Goal: Task Accomplishment & Management: Use online tool/utility

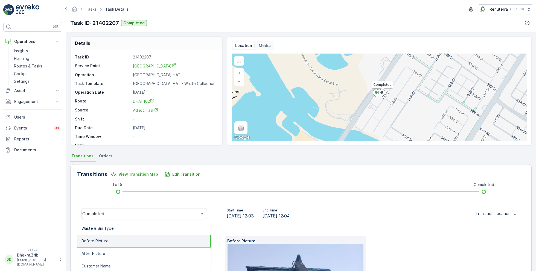
scroll to position [7, 0]
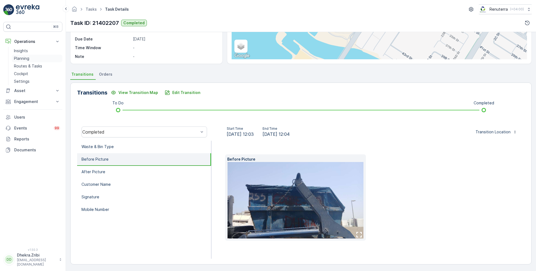
click at [24, 58] on p "Planning" at bounding box center [21, 58] width 15 height 5
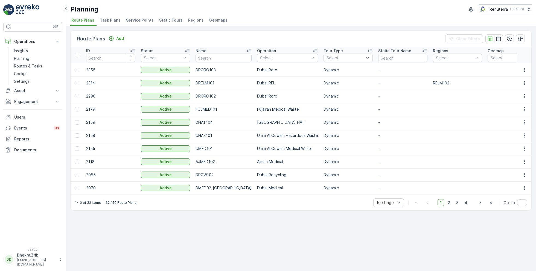
click at [138, 21] on span "Service Points" at bounding box center [140, 19] width 28 height 5
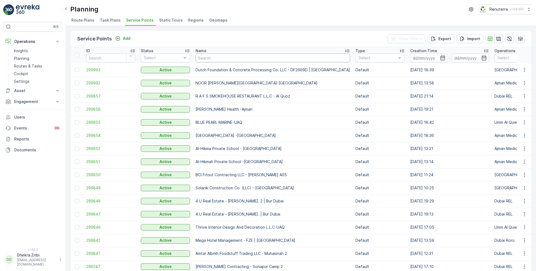
click at [204, 59] on input "text" at bounding box center [272, 58] width 154 height 9
paste input "HSSG - Deira Islan"
type input "HSSG - Deira Islan"
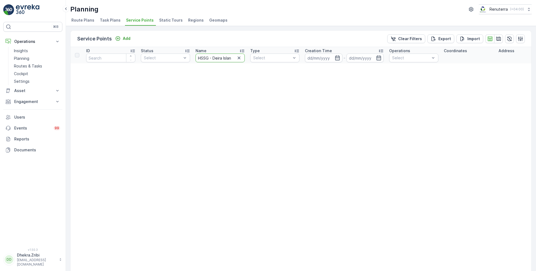
drag, startPoint x: 210, startPoint y: 59, endPoint x: 277, endPoint y: 65, distance: 67.5
type input "HSSG"
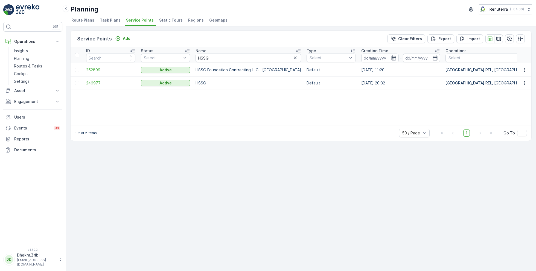
click at [96, 83] on span "246977" at bounding box center [110, 82] width 49 height 5
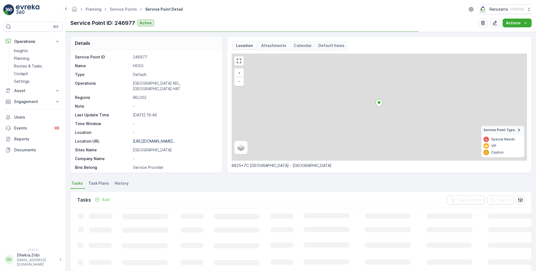
scroll to position [75, 0]
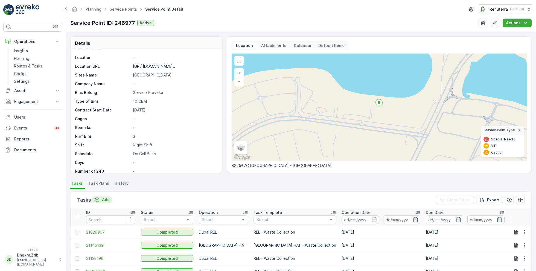
click at [102, 200] on p "Add" at bounding box center [106, 199] width 8 height 5
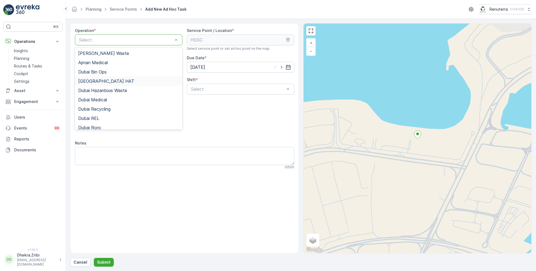
click at [92, 83] on span "[GEOGRAPHIC_DATA] HAT" at bounding box center [106, 81] width 56 height 5
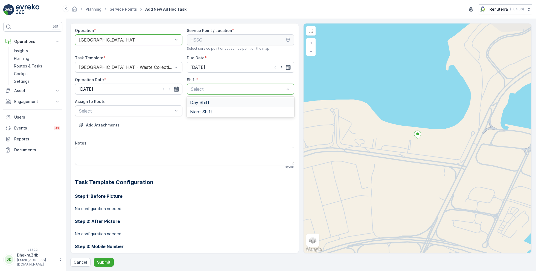
click at [198, 103] on span "Day Shift" at bounding box center [199, 102] width 19 height 5
click at [110, 114] on div "Select" at bounding box center [128, 111] width 107 height 11
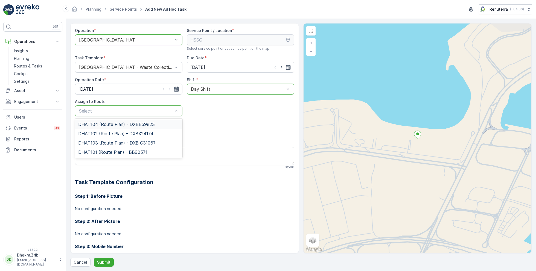
click at [99, 123] on span "DHAT104 (Route Plan) - DXBE59823" at bounding box center [116, 124] width 77 height 5
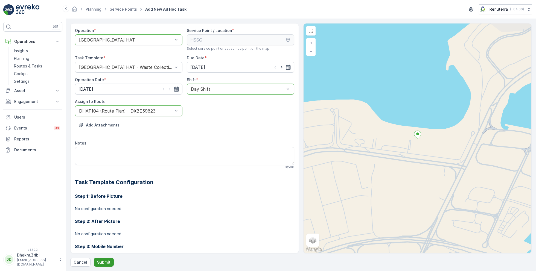
click at [99, 262] on p "Submit" at bounding box center [103, 262] width 13 height 5
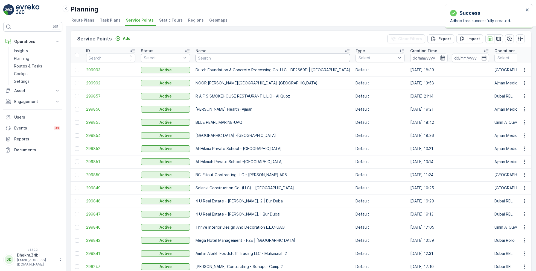
click at [223, 57] on input "text" at bounding box center [272, 58] width 154 height 9
paste input "Besix Construct LLC-1JC"
type input "Besix Construct LLC-1JC"
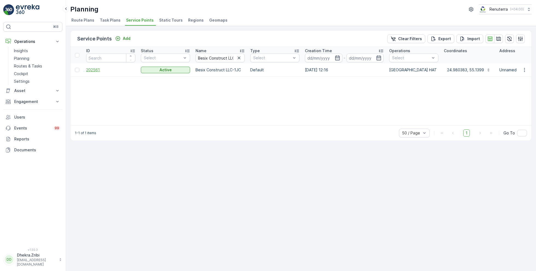
click at [92, 68] on span "202561" at bounding box center [110, 69] width 49 height 5
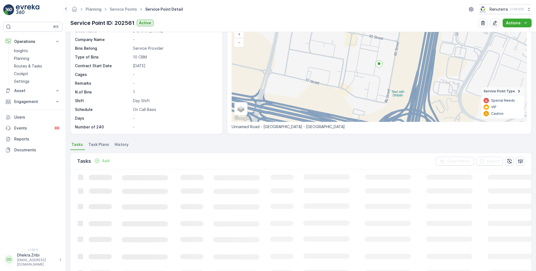
scroll to position [45, 0]
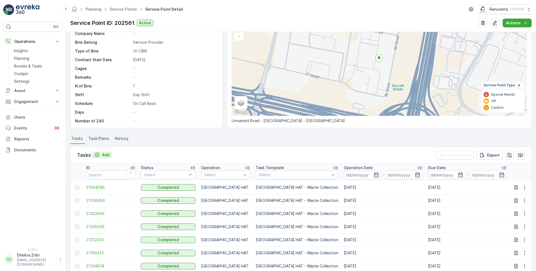
click at [105, 154] on p "Add" at bounding box center [106, 154] width 8 height 5
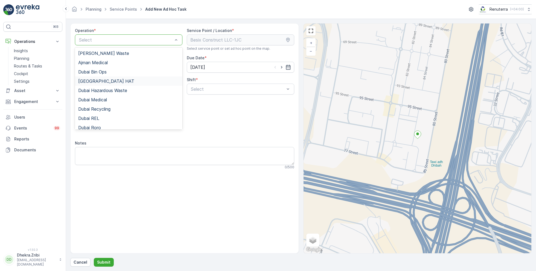
click at [96, 80] on span "[GEOGRAPHIC_DATA] HAT" at bounding box center [106, 81] width 56 height 5
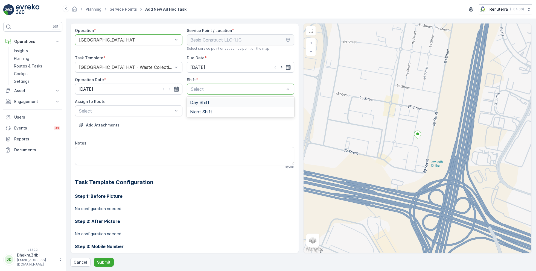
click at [204, 101] on span "Day Shift" at bounding box center [199, 102] width 19 height 5
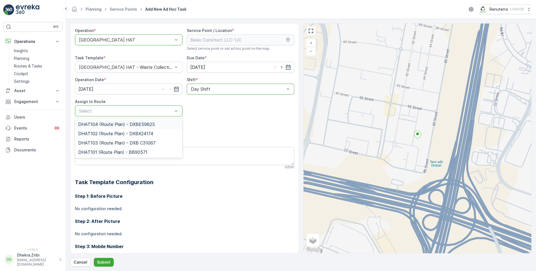
click at [111, 124] on span "DHAT104 (Route Plan) - DXBE59823" at bounding box center [116, 124] width 77 height 5
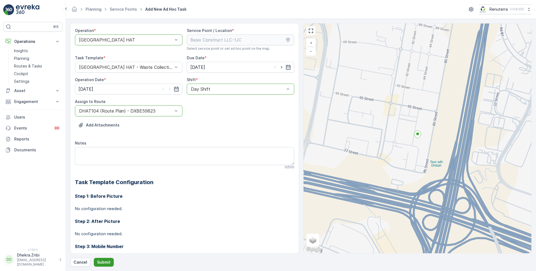
click at [102, 260] on p "Submit" at bounding box center [103, 262] width 13 height 5
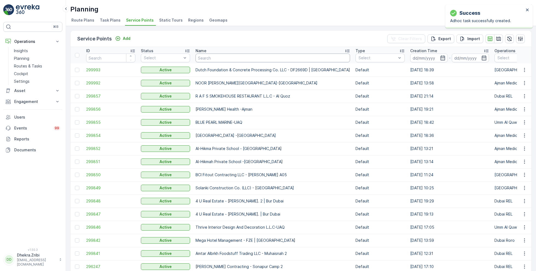
click at [217, 59] on input "text" at bounding box center [272, 58] width 154 height 9
paste input "Al Avon Contracting LLC - Dubai South"
type input "Al Avon Contracting LLC - Dubai South"
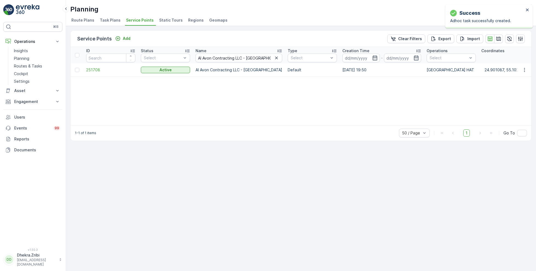
click at [100, 74] on td "251708" at bounding box center [110, 69] width 55 height 13
click at [99, 72] on span "251708" at bounding box center [110, 69] width 49 height 5
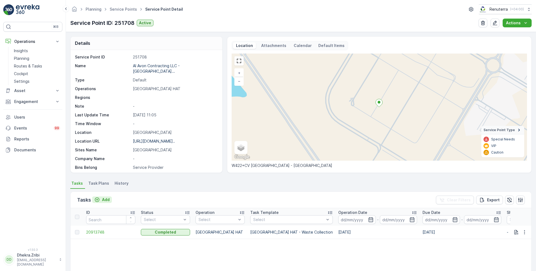
click at [106, 200] on p "Add" at bounding box center [106, 199] width 8 height 5
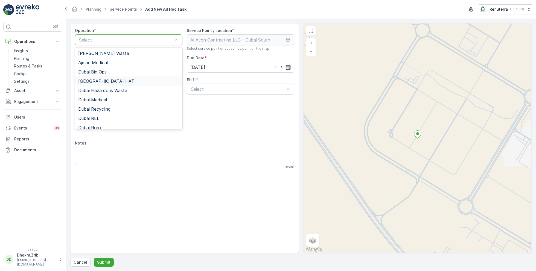
click at [100, 82] on div "[GEOGRAPHIC_DATA] HAT" at bounding box center [128, 81] width 101 height 5
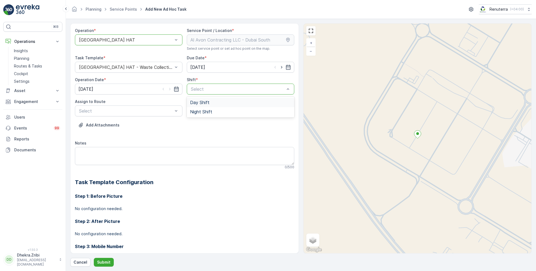
click at [204, 103] on span "Day Shift" at bounding box center [199, 102] width 19 height 5
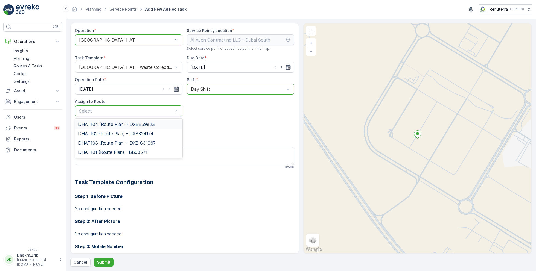
click at [107, 123] on span "DHAT104 (Route Plan) - DXBE59823" at bounding box center [116, 124] width 77 height 5
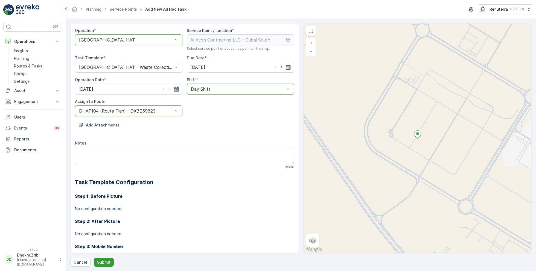
click at [99, 262] on p "Submit" at bounding box center [103, 262] width 13 height 5
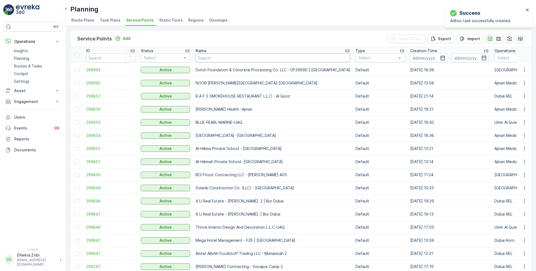
click at [219, 61] on input "text" at bounding box center [272, 58] width 154 height 9
paste input "SOBHA CONSTRUCTIONS LLC - RIVERSIDE CRESCENT Module 1 | Ras Al Khor"
type input "SOBHA CONSTRUCTIONS LLC - RIVERSIDE CRESCENT Module 1 | Ras Al Khor"
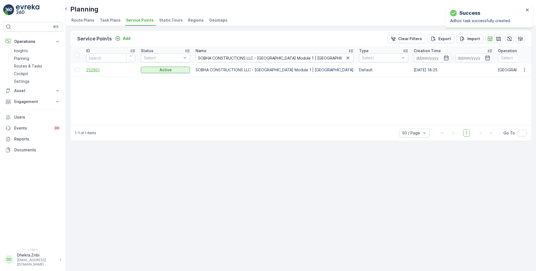
click at [99, 67] on span "252901" at bounding box center [110, 69] width 49 height 5
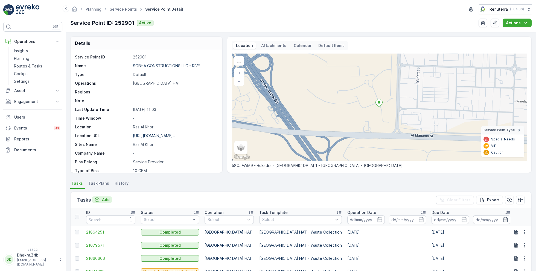
click at [103, 198] on p "Add" at bounding box center [106, 199] width 8 height 5
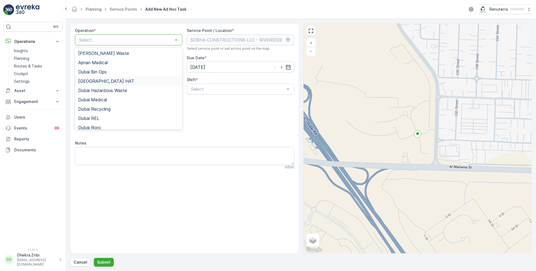
click at [106, 81] on div "[GEOGRAPHIC_DATA] HAT" at bounding box center [128, 81] width 101 height 5
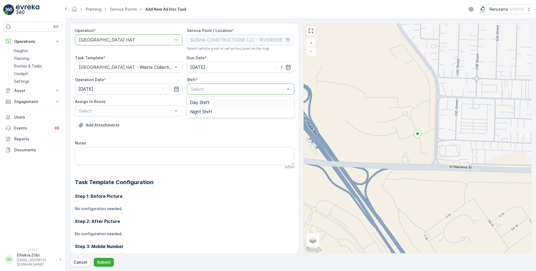
click at [197, 102] on span "Day Shift" at bounding box center [199, 102] width 19 height 5
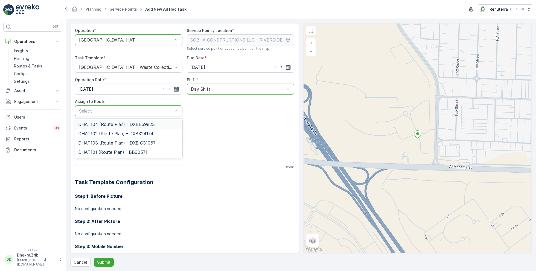
click at [106, 126] on span "DHAT104 (Route Plan) - DXBE59823" at bounding box center [116, 124] width 77 height 5
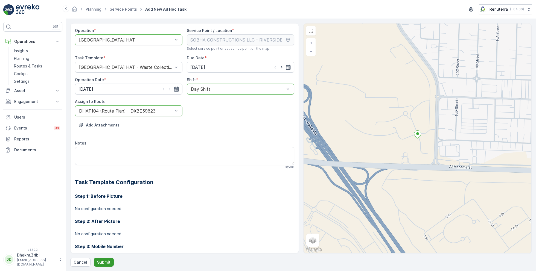
click at [98, 260] on p "Submit" at bounding box center [103, 262] width 13 height 5
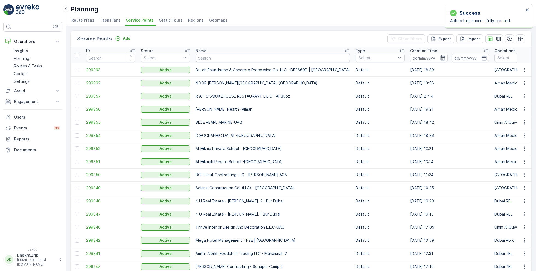
click at [219, 60] on input "text" at bounding box center [272, 58] width 154 height 9
paste input "Italian Planters L.L.C - Casa Family | Motor City"
type input "Italian Planters L.L.C - Casa Family | Motor City"
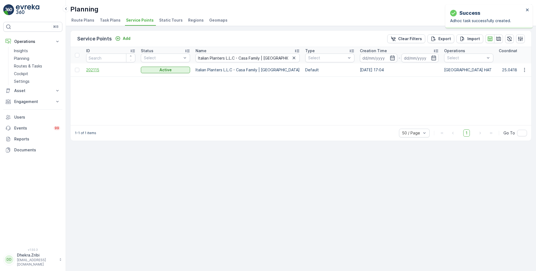
click at [94, 71] on span "202115" at bounding box center [110, 69] width 49 height 5
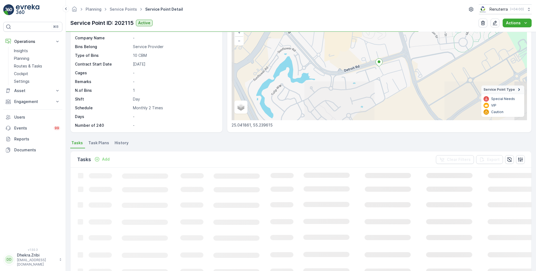
scroll to position [45, 0]
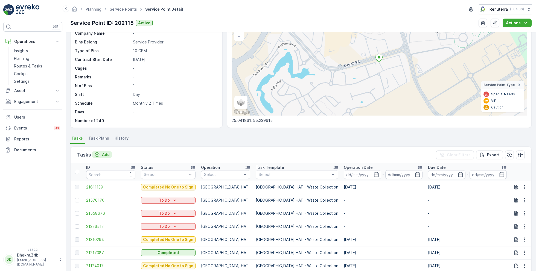
click at [106, 154] on p "Add" at bounding box center [106, 154] width 8 height 5
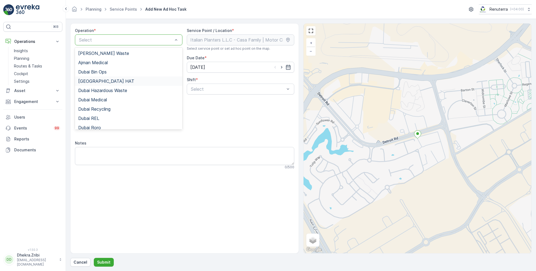
click at [98, 79] on span "[GEOGRAPHIC_DATA] HAT" at bounding box center [106, 81] width 56 height 5
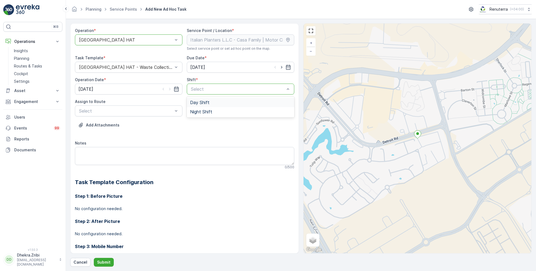
click at [198, 101] on span "Day Shift" at bounding box center [199, 102] width 19 height 5
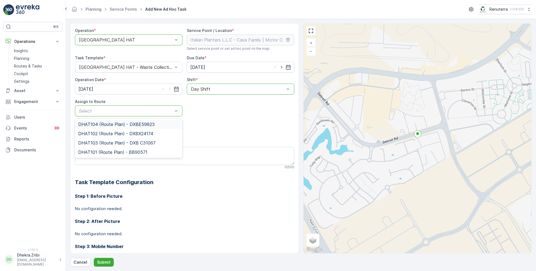
click at [103, 122] on span "DHAT104 (Route Plan) - DXBE59823" at bounding box center [116, 124] width 77 height 5
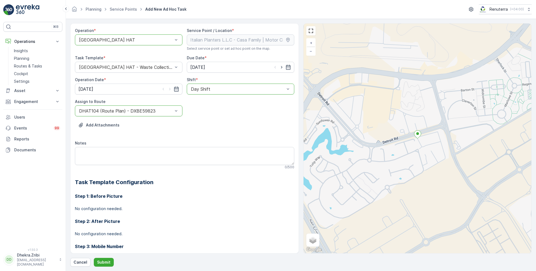
click at [101, 257] on div "Operation * option Dubai HAT, selected. Dubai HAT Service Point / Location * Se…" at bounding box center [300, 145] width 461 height 244
click at [103, 264] on p "Submit" at bounding box center [103, 262] width 13 height 5
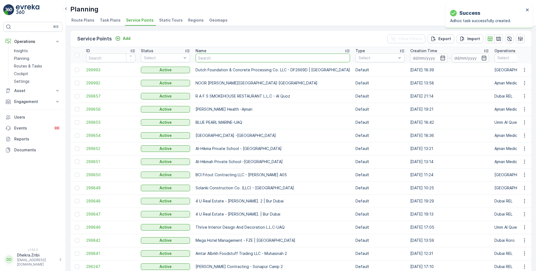
click at [203, 59] on input "text" at bounding box center [272, 58] width 154 height 9
paste input "Al Serh Al Kabeer Construction LLC - Al Barsha"
type input "Al Serh Al Kabeer Construction LLC - Al Barsha"
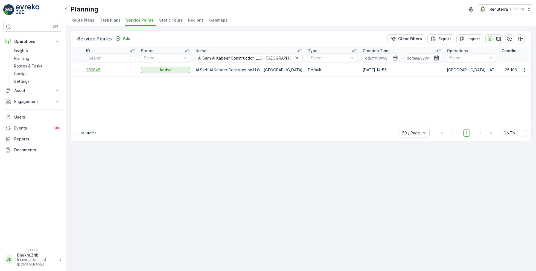
click at [96, 72] on span "252045" at bounding box center [110, 69] width 49 height 5
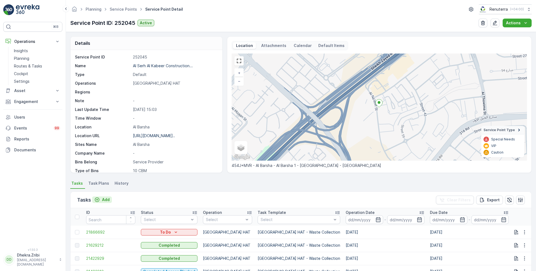
click at [103, 199] on p "Add" at bounding box center [106, 199] width 8 height 5
click at [522, 232] on icon "button" at bounding box center [524, 232] width 5 height 5
click at [506, 206] on span "Change Route" at bounding box center [510, 205] width 27 height 5
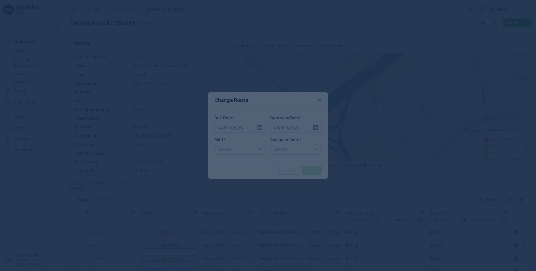
type input "[DATE]"
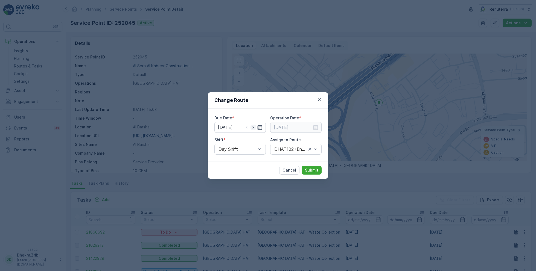
click at [253, 128] on icon "button" at bounding box center [252, 127] width 5 height 5
type input "[DATE]"
click at [290, 126] on input at bounding box center [295, 127] width 51 height 11
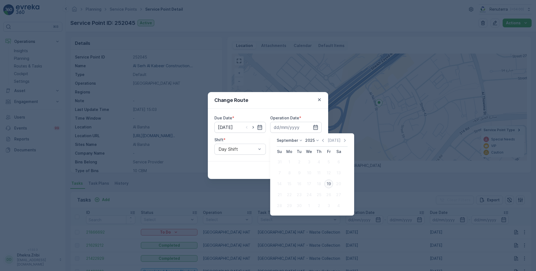
click at [327, 183] on div "19" at bounding box center [328, 184] width 9 height 9
type input "[DATE]"
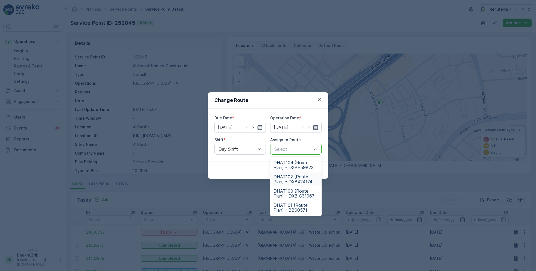
click at [291, 180] on span "DHAT102 (Route Plan) - DXBX24174" at bounding box center [295, 179] width 45 height 10
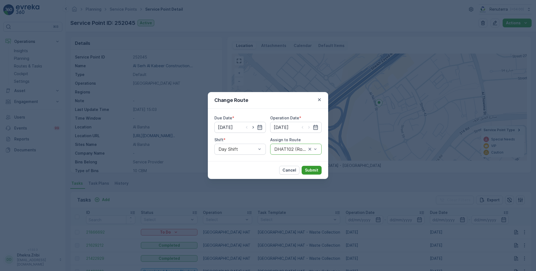
click at [318, 171] on button "Submit" at bounding box center [311, 170] width 20 height 9
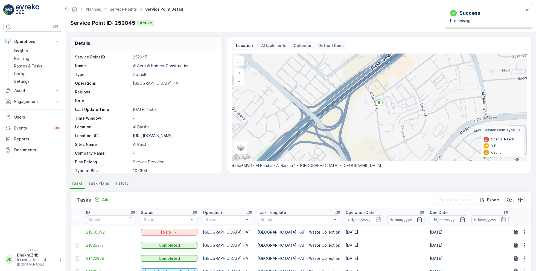
click at [127, 13] on ul "Service Points" at bounding box center [127, 9] width 36 height 8
click at [126, 10] on link "Service Points" at bounding box center [123, 9] width 27 height 5
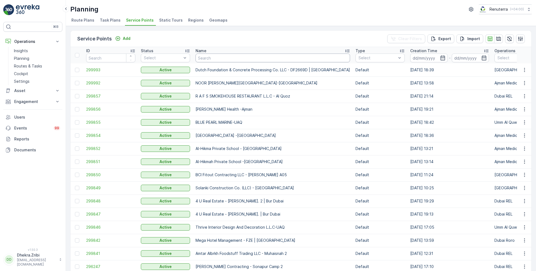
click at [211, 58] on input "text" at bounding box center [272, 58] width 154 height 9
paste input "OTTO BUILDING CONTRACTING L.L.C"
type input "OTTO BUILDING CONTRACTING L.L.C"
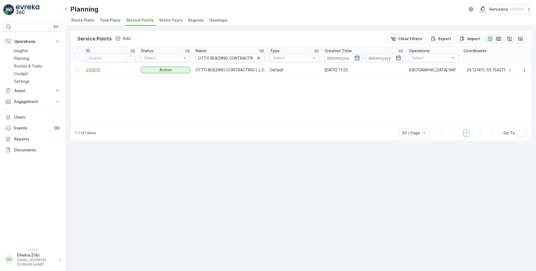
click at [96, 68] on span "250819" at bounding box center [110, 69] width 49 height 5
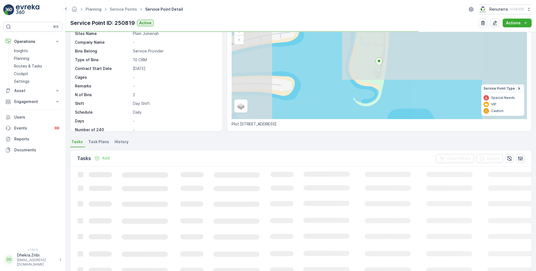
scroll to position [43, 0]
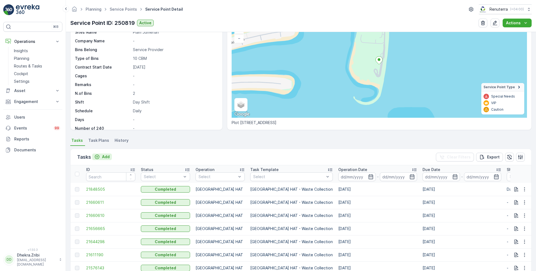
click at [103, 156] on p "Add" at bounding box center [106, 156] width 8 height 5
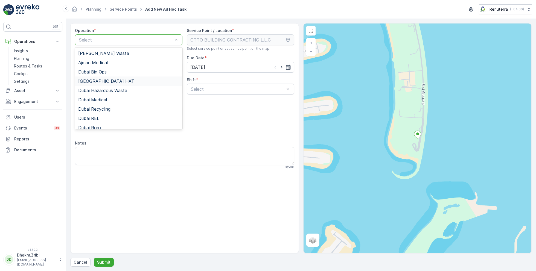
click at [95, 79] on span "[GEOGRAPHIC_DATA] HAT" at bounding box center [106, 81] width 56 height 5
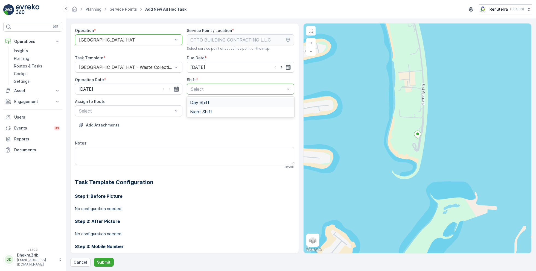
click at [200, 100] on span "Day Shift" at bounding box center [199, 102] width 19 height 5
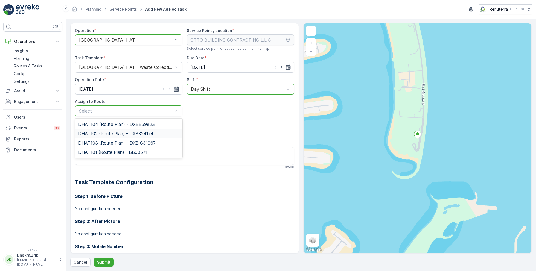
click at [106, 135] on span "DHAT102 (Route Plan) - DXBX24174" at bounding box center [115, 133] width 75 height 5
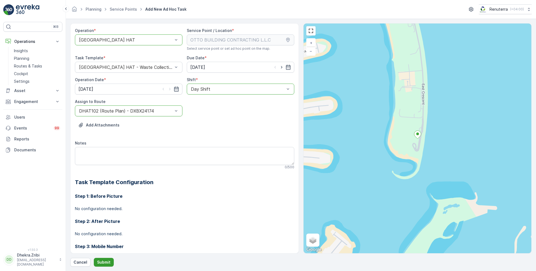
click at [100, 262] on p "Submit" at bounding box center [103, 262] width 13 height 5
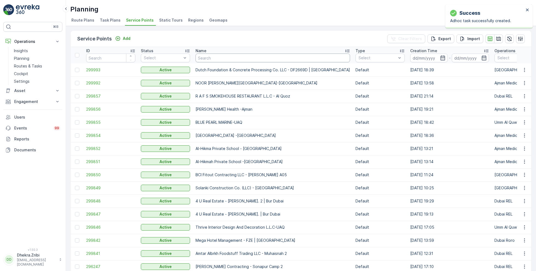
click at [215, 57] on input "text" at bounding box center [272, 58] width 154 height 9
paste input "BBH BUILDING CONTRACTING LLC - Villa 77"
type input "BBH BUILDING CONTRACTING LLC - Villa 77"
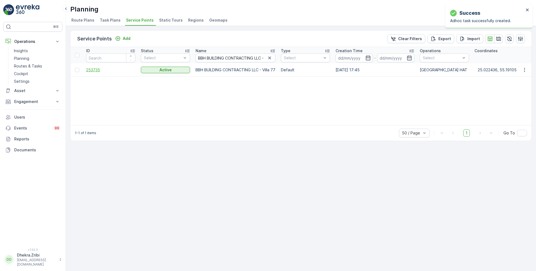
click at [99, 71] on span "253735" at bounding box center [110, 69] width 49 height 5
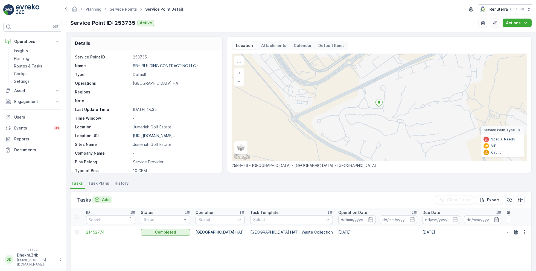
click at [106, 199] on p "Add" at bounding box center [106, 199] width 8 height 5
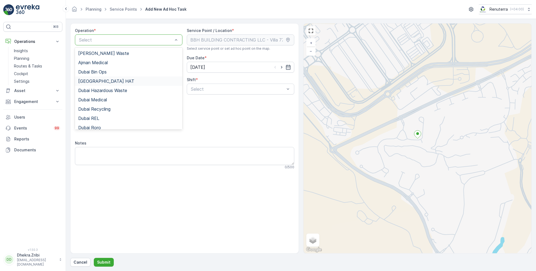
click at [105, 82] on div "[GEOGRAPHIC_DATA] HAT" at bounding box center [128, 81] width 101 height 5
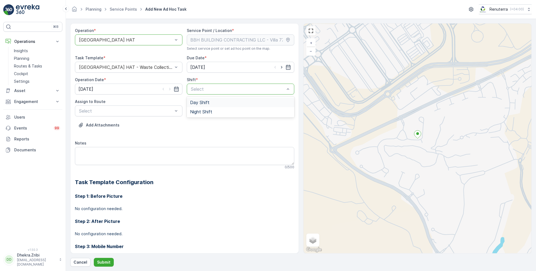
click at [205, 100] on span "Day Shift" at bounding box center [199, 102] width 19 height 5
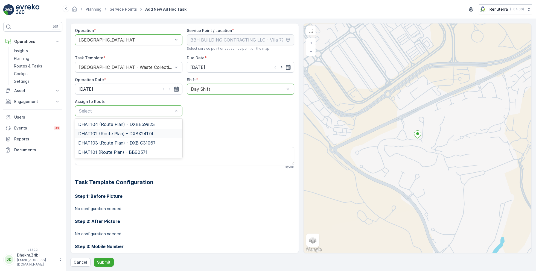
click at [103, 134] on span "DHAT102 (Route Plan) - DXBX24174" at bounding box center [115, 133] width 75 height 5
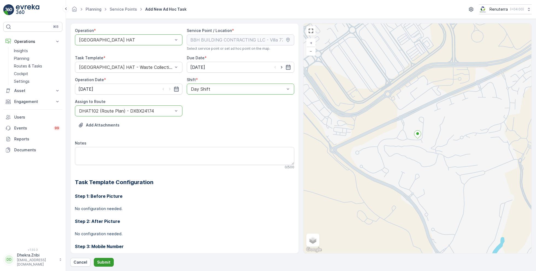
click at [99, 261] on p "Submit" at bounding box center [103, 262] width 13 height 5
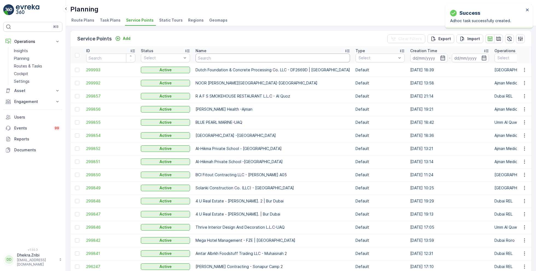
click at [219, 57] on input "text" at bounding box center [272, 58] width 154 height 9
paste input "ARABIAN CONSTRUCTION COMPANY L.L.C. - OMNIYAT | Business Bay"
type input "ARABIAN CONSTRUCTION COMPANY L.L.C. - OMNIYAT | Business Bay"
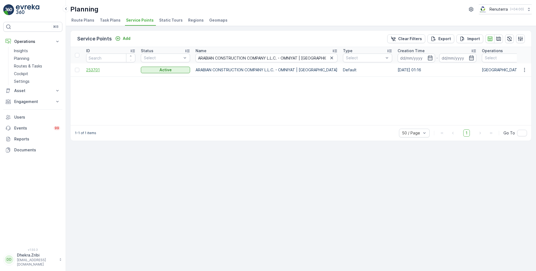
click at [101, 68] on span "253701" at bounding box center [110, 69] width 49 height 5
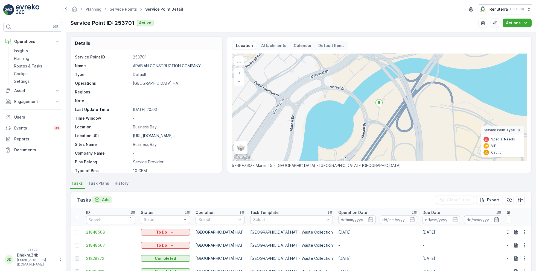
click at [105, 199] on p "Add" at bounding box center [106, 199] width 8 height 5
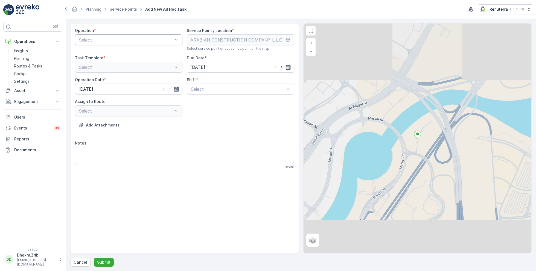
click at [110, 34] on div "Select" at bounding box center [128, 39] width 107 height 11
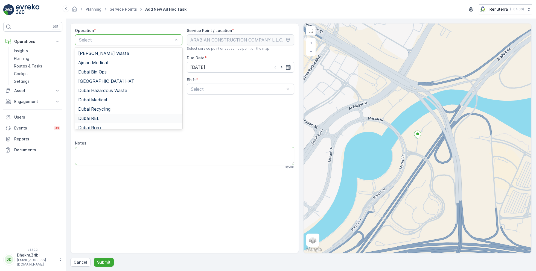
click at [160, 159] on textarea "Notes" at bounding box center [184, 156] width 219 height 18
click at [105, 81] on div "[GEOGRAPHIC_DATA] HAT" at bounding box center [128, 81] width 101 height 5
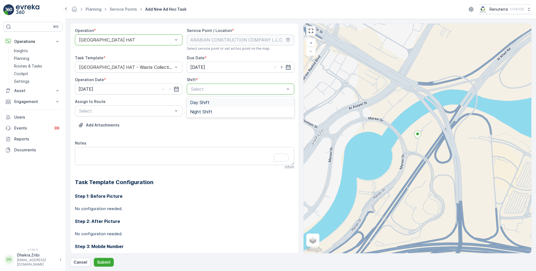
click at [197, 104] on span "Day Shift" at bounding box center [199, 102] width 19 height 5
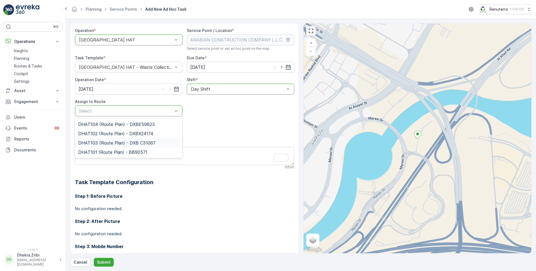
click at [103, 142] on span "DHAT103 (Route Plan) - DXB C31067" at bounding box center [116, 142] width 77 height 5
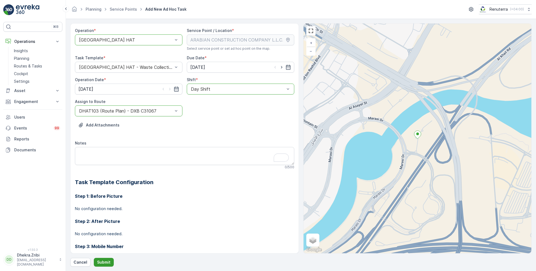
click at [101, 261] on p "Submit" at bounding box center [103, 262] width 13 height 5
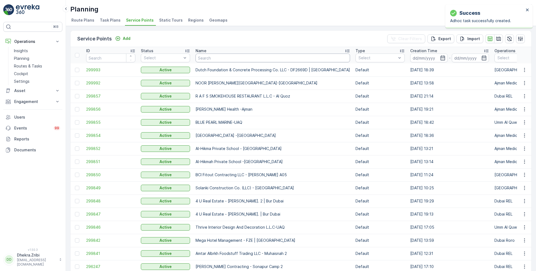
click at [226, 58] on input "text" at bounding box center [272, 58] width 154 height 9
paste input "Al Serh Al Kabeer Construction LLC - Al Barsha"
type input "Al Serh Al Kabeer Construction LLC - Al Barsha"
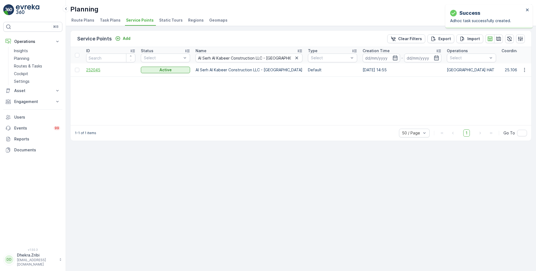
click at [98, 69] on span "252045" at bounding box center [110, 69] width 49 height 5
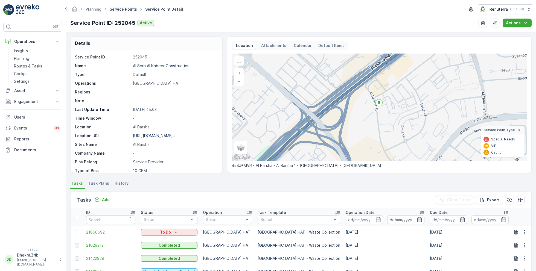
click at [124, 10] on link "Service Points" at bounding box center [123, 9] width 27 height 5
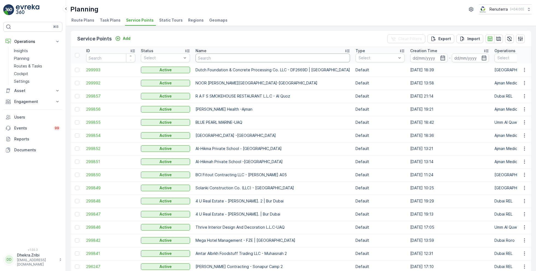
click at [230, 60] on input "text" at bounding box center [272, 58] width 154 height 9
paste input "Dupod Industires LLC"
type input "Dupod Industires LLC"
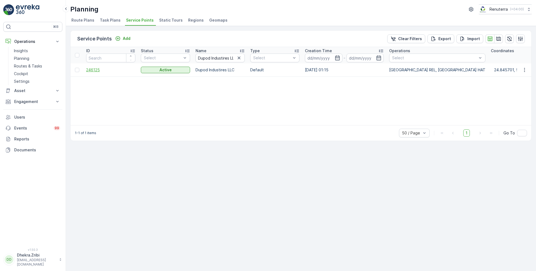
click at [96, 68] on span "246125" at bounding box center [110, 69] width 49 height 5
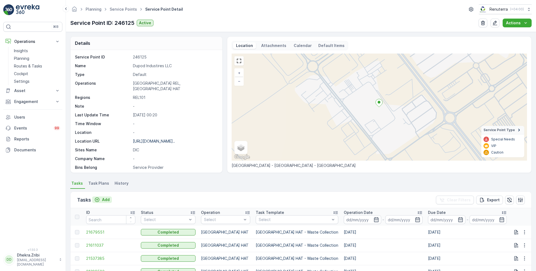
click at [104, 199] on p "Add" at bounding box center [106, 199] width 8 height 5
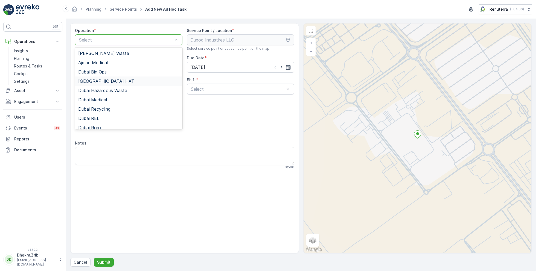
click at [101, 79] on div "[GEOGRAPHIC_DATA] HAT" at bounding box center [128, 81] width 101 height 5
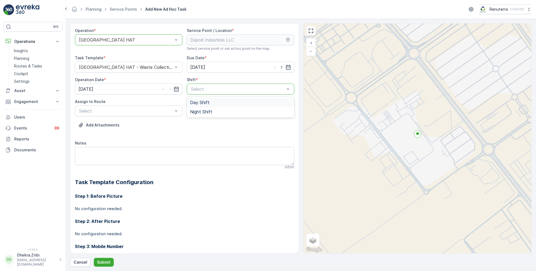
click at [208, 102] on div "Day Shift" at bounding box center [240, 102] width 101 height 5
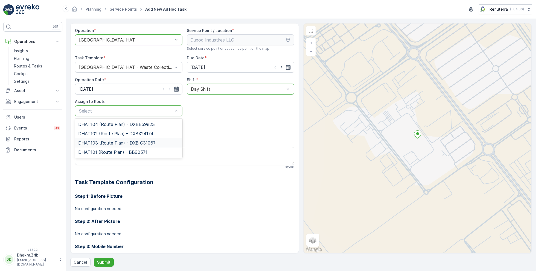
click at [111, 143] on span "DHAT103 (Route Plan) - DXB C31067" at bounding box center [116, 142] width 77 height 5
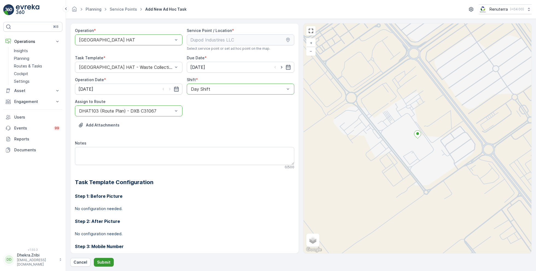
click at [105, 260] on p "Submit" at bounding box center [103, 262] width 13 height 5
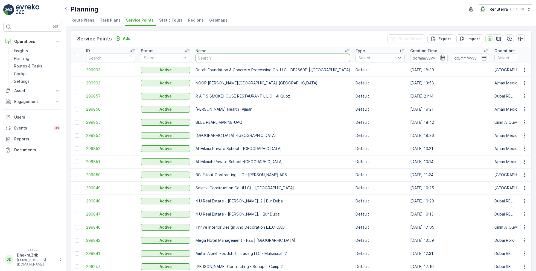
click at [206, 58] on input "text" at bounding box center [272, 58] width 154 height 9
paste input "Dutch Foundation & Concrete Processing Co. LLC - Al Barsha 1"
type input "Dutch Foundation & Concrete Processing Co. LLC - Al Barsha 1"
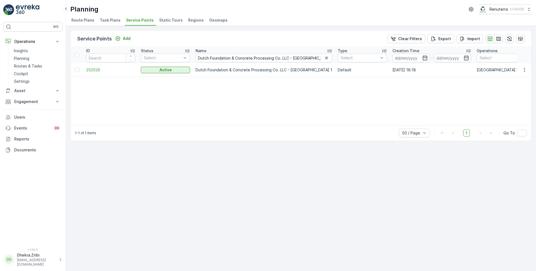
click at [95, 72] on td "252026" at bounding box center [110, 69] width 55 height 13
click at [94, 70] on span "252026" at bounding box center [110, 69] width 49 height 5
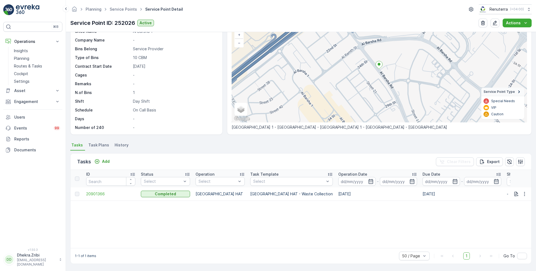
scroll to position [38, 0]
click at [104, 162] on p "Add" at bounding box center [106, 161] width 8 height 5
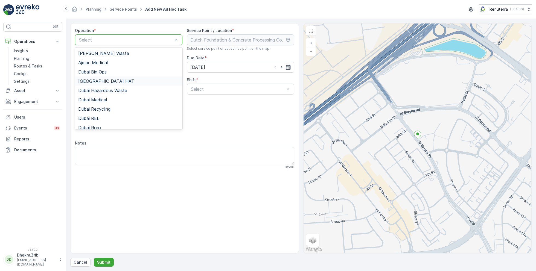
click at [99, 83] on span "[GEOGRAPHIC_DATA] HAT" at bounding box center [106, 81] width 56 height 5
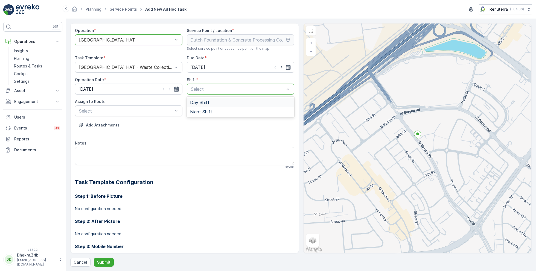
click at [198, 102] on span "Day Shift" at bounding box center [199, 102] width 19 height 5
click at [150, 114] on div "Select" at bounding box center [128, 111] width 107 height 11
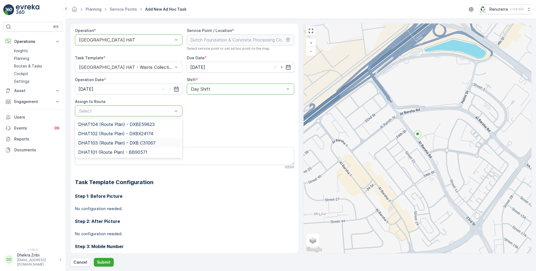
click at [103, 146] on div "DHAT103 (Route Plan) - DXB C31067" at bounding box center [128, 142] width 107 height 9
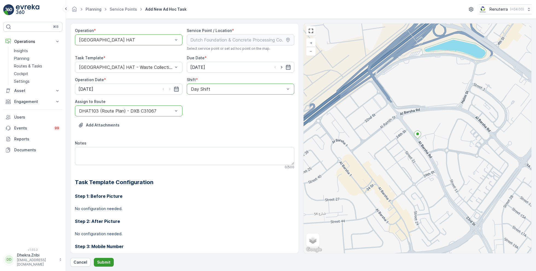
click at [104, 262] on p "Submit" at bounding box center [103, 262] width 13 height 5
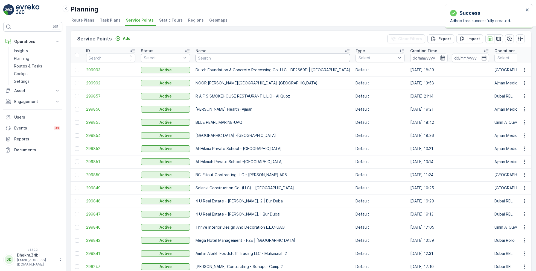
click at [231, 60] on input "text" at bounding box center [272, 58] width 154 height 9
paste input "Al Serh Al Kabeer Construction LLC - Al Barsha"
type input "Al Serh Al Kabeer Construction LLC - Al Barsha"
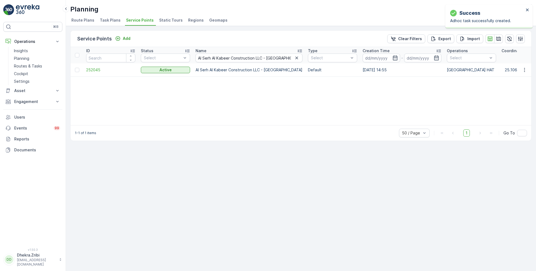
click at [230, 61] on input "Al Serh Al Kabeer Construction LLC - Al Barsha" at bounding box center [248, 58] width 107 height 9
click at [92, 70] on span "252045" at bounding box center [110, 69] width 49 height 5
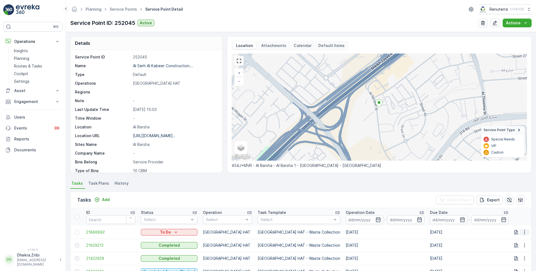
click at [523, 232] on icon "button" at bounding box center [524, 232] width 5 height 5
click at [505, 206] on span "Change Route" at bounding box center [510, 205] width 27 height 5
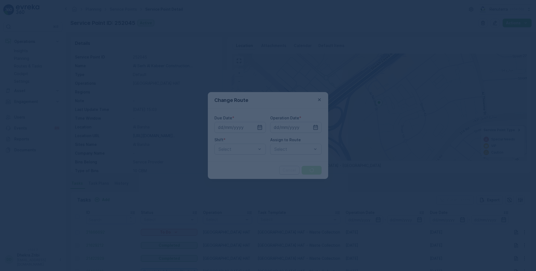
type input "[DATE]"
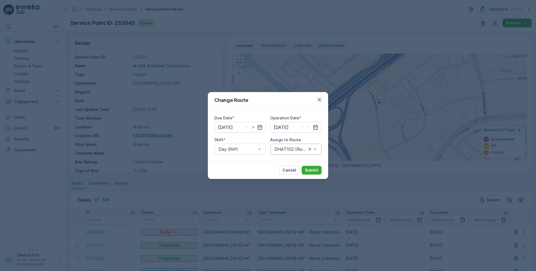
click at [320, 102] on icon "button" at bounding box center [319, 99] width 5 height 5
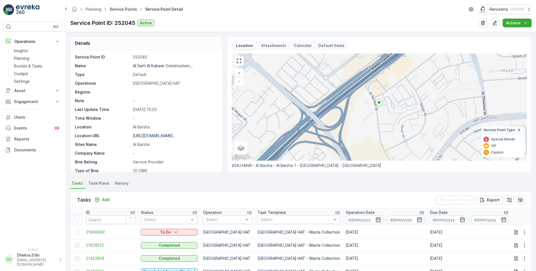
click at [126, 10] on link "Service Points" at bounding box center [123, 9] width 27 height 5
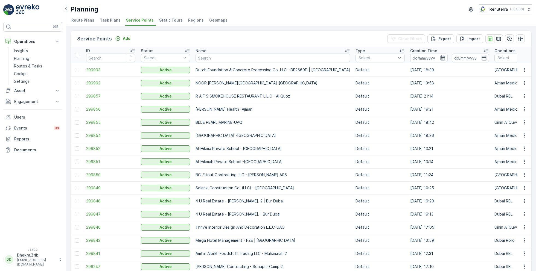
click at [215, 62] on th "Name" at bounding box center [273, 55] width 160 height 16
click at [220, 59] on input "text" at bounding box center [272, 58] width 154 height 9
paste input "KTC International LLC - Warsan"
type input "KTC International LLC - Warsan"
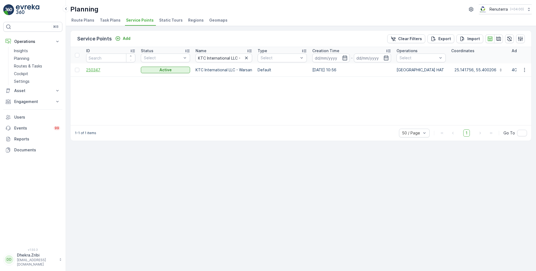
click at [99, 69] on span "250347" at bounding box center [110, 69] width 49 height 5
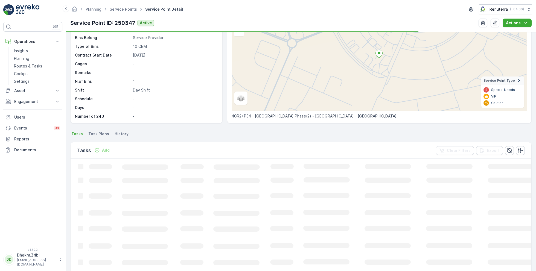
scroll to position [52, 0]
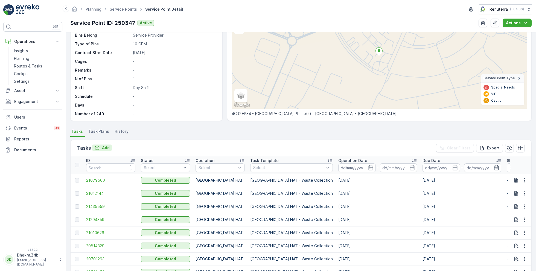
click at [105, 147] on p "Add" at bounding box center [106, 147] width 8 height 5
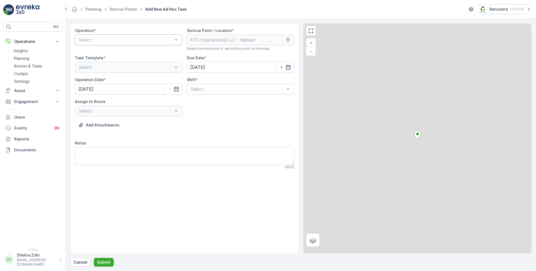
click at [105, 35] on div "Select" at bounding box center [128, 39] width 107 height 11
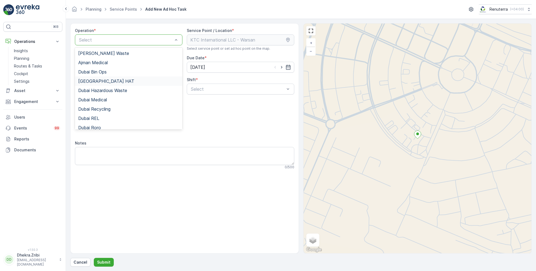
click at [98, 84] on div "[GEOGRAPHIC_DATA] HAT" at bounding box center [128, 81] width 107 height 9
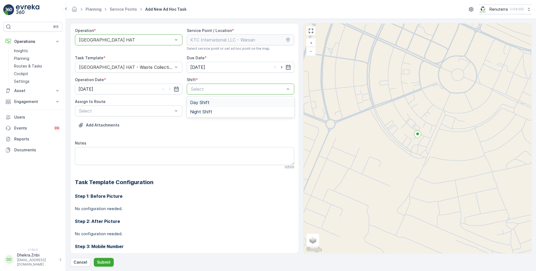
click at [203, 103] on span "Day Shift" at bounding box center [199, 102] width 19 height 5
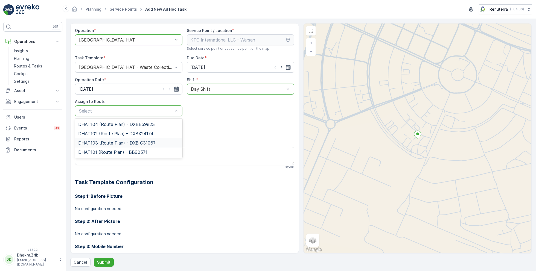
click at [99, 141] on span "DHAT103 (Route Plan) - DXB C31067" at bounding box center [116, 142] width 77 height 5
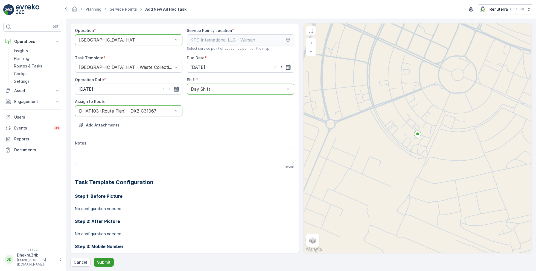
click at [99, 260] on p "Submit" at bounding box center [103, 262] width 13 height 5
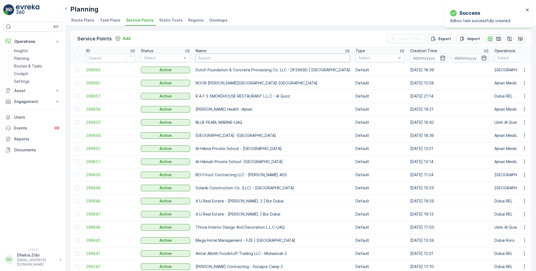
click at [212, 58] on input "text" at bounding box center [272, 58] width 154 height 9
paste input "Dupod Industires LLC"
type input "Dupod Industires LLC"
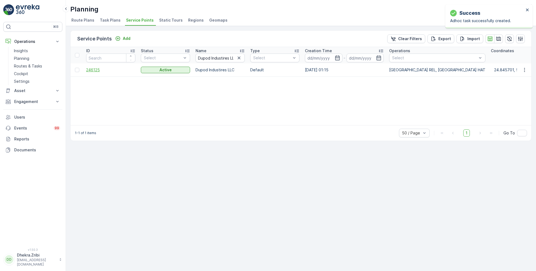
click at [98, 70] on span "246125" at bounding box center [110, 69] width 49 height 5
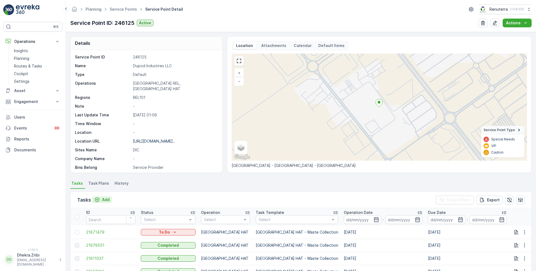
click at [104, 200] on p "Add" at bounding box center [106, 199] width 8 height 5
click at [525, 231] on icon "button" at bounding box center [524, 232] width 5 height 5
click at [504, 206] on span "Change Route" at bounding box center [510, 205] width 27 height 5
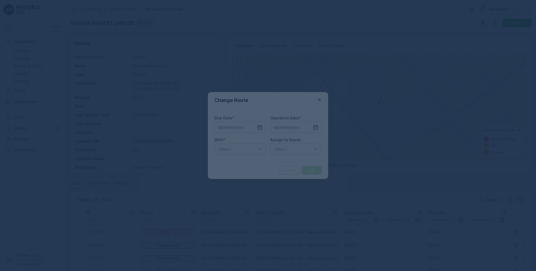
type input "[DATE]"
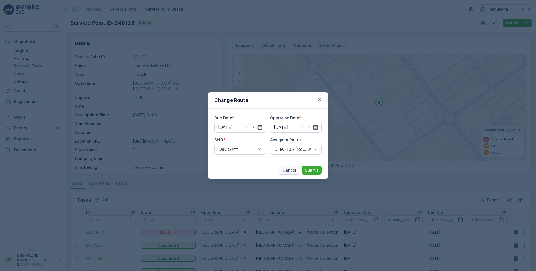
click at [289, 168] on p "Cancel" at bounding box center [289, 170] width 14 height 5
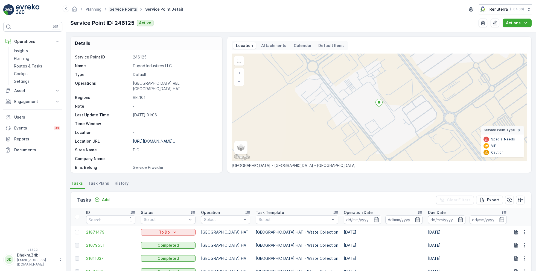
click at [125, 8] on link "Service Points" at bounding box center [123, 9] width 27 height 5
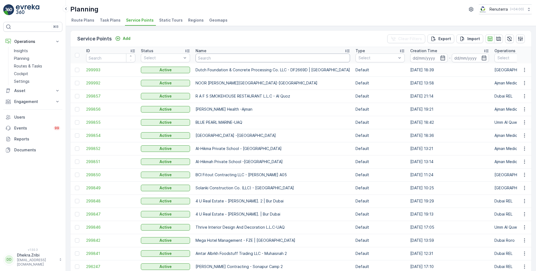
click at [213, 57] on input "text" at bounding box center [272, 58] width 154 height 9
paste input "GULF CONTRACTING AND LANDSCAPING LLC - Khawaneej"
type input "GULF CONTRACTING AND LANDSCAPING LLC - Khawaneej"
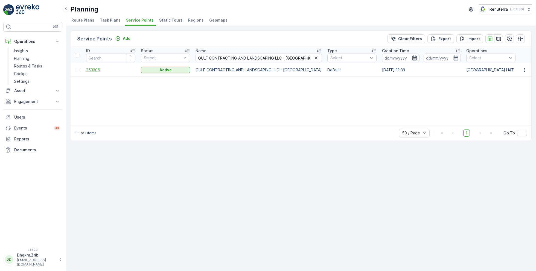
click at [105, 70] on span "253306" at bounding box center [110, 69] width 49 height 5
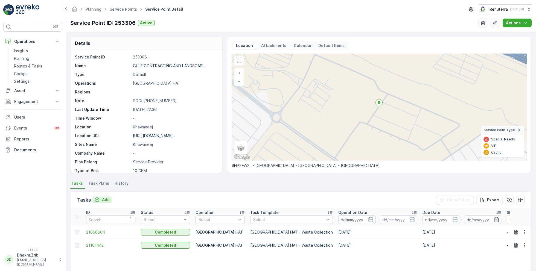
click at [104, 198] on p "Add" at bounding box center [106, 199] width 8 height 5
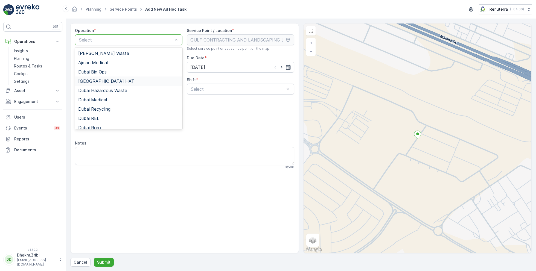
click at [96, 79] on span "[GEOGRAPHIC_DATA] HAT" at bounding box center [106, 81] width 56 height 5
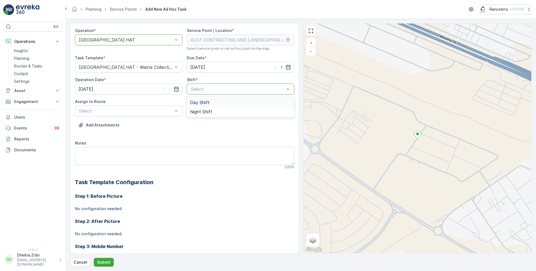
click at [198, 102] on span "Day Shift" at bounding box center [199, 102] width 19 height 5
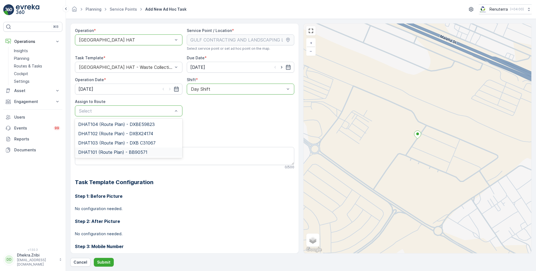
click at [107, 152] on span "DHAT101 (Route Plan) - BB90571" at bounding box center [112, 152] width 69 height 5
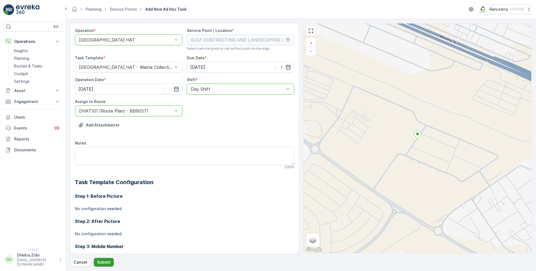
click at [99, 262] on p "Submit" at bounding box center [103, 262] width 13 height 5
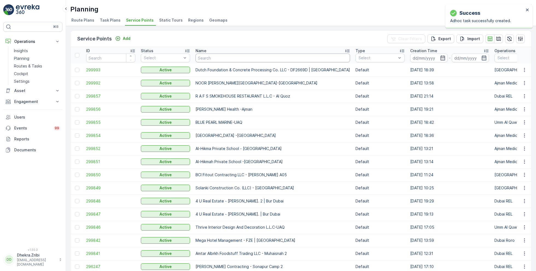
click at [218, 59] on input "text" at bounding box center [272, 58] width 154 height 9
paste input "Yousuf Lootah Contracting LLC - Obaid Almheiri Project | Nad Al Sheba 3"
type input "Yousuf Lootah Contracting LLC - Obaid Almheiri Project | Nad Al Sheba 3"
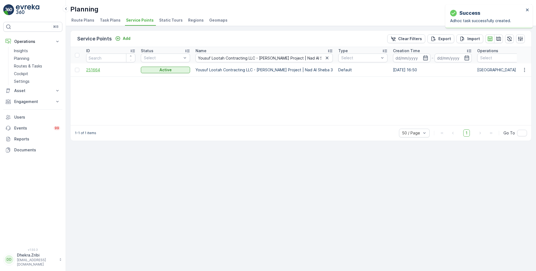
click at [96, 67] on span "251664" at bounding box center [110, 69] width 49 height 5
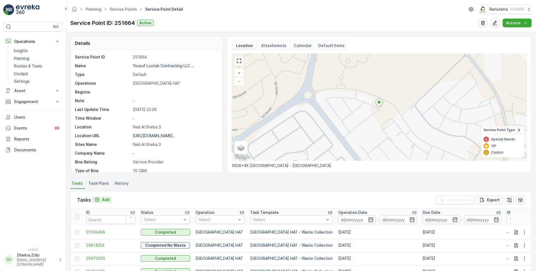
click at [105, 200] on p "Add" at bounding box center [106, 199] width 8 height 5
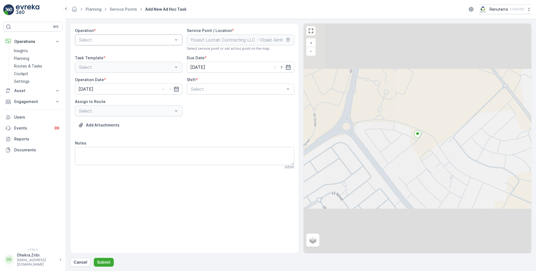
click at [107, 36] on div "Select" at bounding box center [128, 39] width 107 height 11
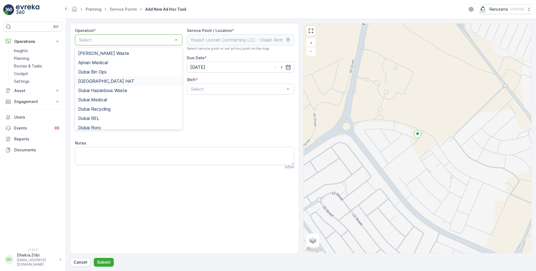
click at [96, 79] on span "[GEOGRAPHIC_DATA] HAT" at bounding box center [106, 81] width 56 height 5
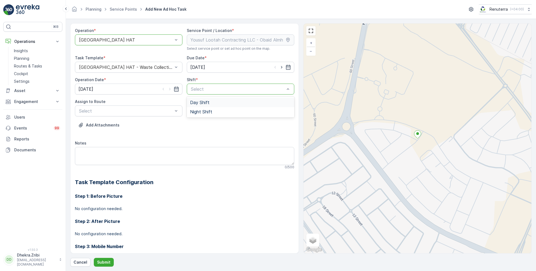
click at [202, 103] on span "Day Shift" at bounding box center [199, 102] width 19 height 5
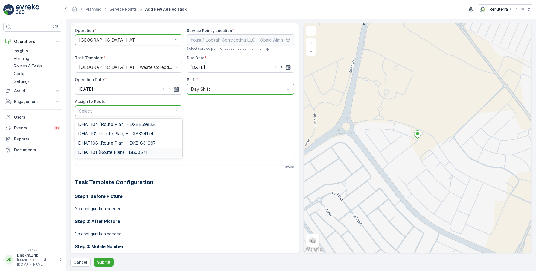
click at [110, 150] on span "DHAT101 (Route Plan) - BB90571" at bounding box center [112, 152] width 69 height 5
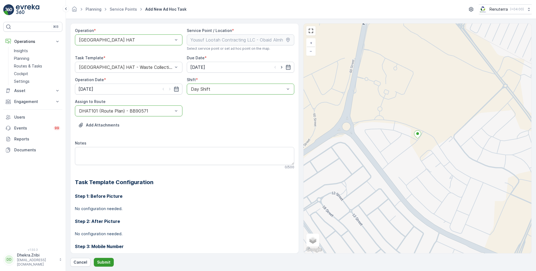
click at [104, 258] on button "Submit" at bounding box center [104, 262] width 20 height 9
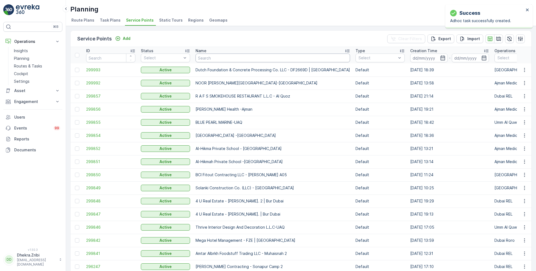
click at [209, 56] on input "text" at bounding box center [272, 58] width 154 height 9
paste input "Al Tayer Stocks (L.L.C.) - Dubai College | Al Sufouh"
type input "Al Tayer Stocks (L.L.C.) - Dubai College | Al Sufouh"
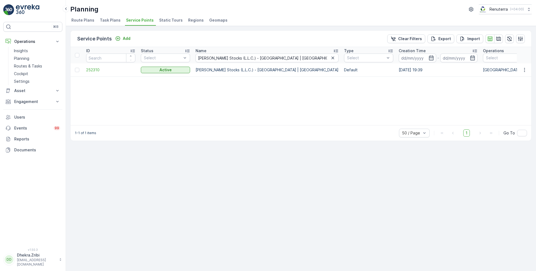
click at [89, 66] on td "252310" at bounding box center [110, 69] width 55 height 13
click at [90, 68] on span "252310" at bounding box center [110, 69] width 49 height 5
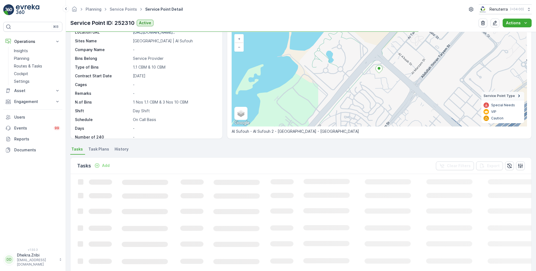
scroll to position [39, 0]
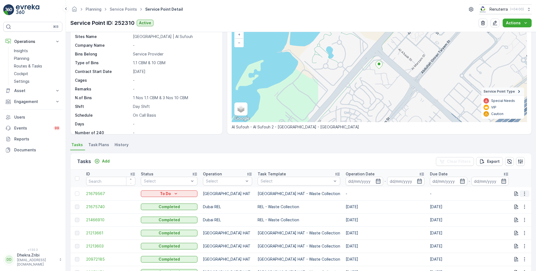
click at [523, 193] on icon "button" at bounding box center [524, 193] width 5 height 5
click at [506, 215] on span "Change Route" at bounding box center [510, 216] width 27 height 5
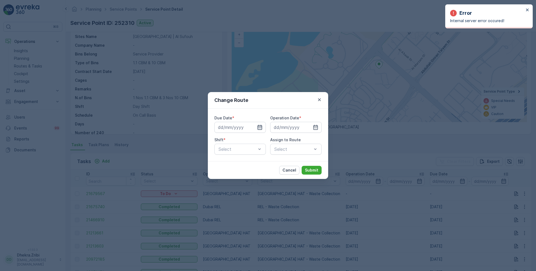
click at [259, 127] on icon "button" at bounding box center [259, 127] width 5 height 5
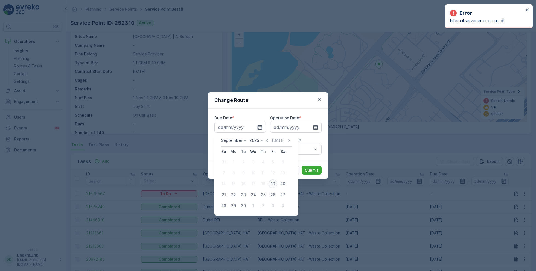
click at [273, 186] on div "19" at bounding box center [272, 184] width 9 height 9
type input "[DATE]"
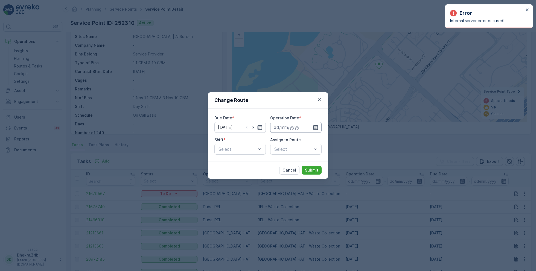
click at [294, 127] on input at bounding box center [295, 127] width 51 height 11
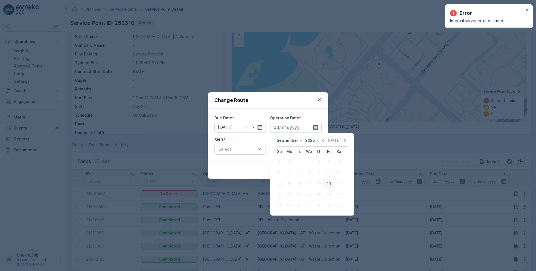
click at [329, 184] on div "19" at bounding box center [328, 184] width 9 height 9
type input "[DATE]"
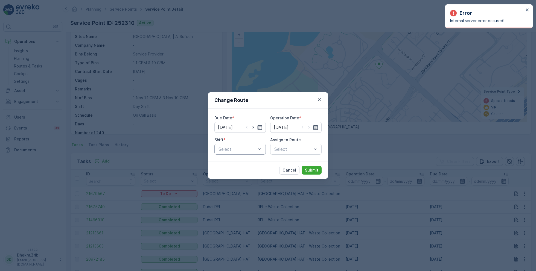
click at [231, 153] on div "Select" at bounding box center [239, 149] width 51 height 11
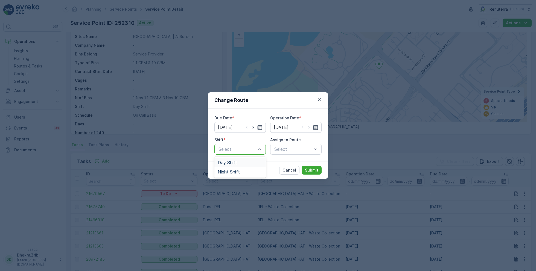
click at [235, 163] on span "Day Shift" at bounding box center [227, 162] width 19 height 5
click at [292, 149] on div "Select" at bounding box center [295, 149] width 51 height 11
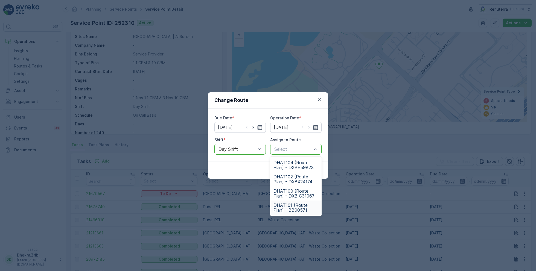
click at [288, 206] on span "DHAT101 (Route Plan) - BB90571" at bounding box center [295, 208] width 45 height 10
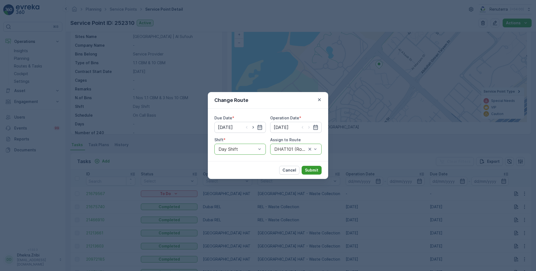
click at [310, 173] on button "Submit" at bounding box center [311, 170] width 20 height 9
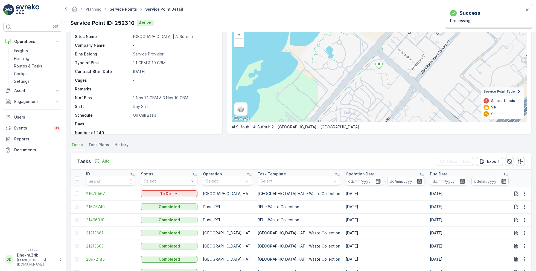
click at [127, 10] on link "Service Points" at bounding box center [123, 9] width 27 height 5
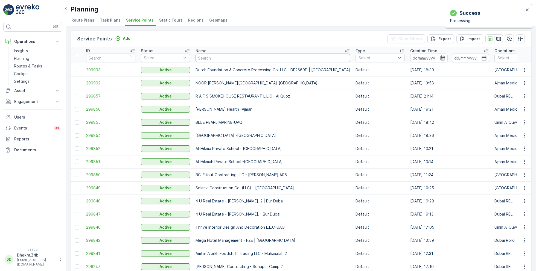
click at [229, 60] on input "text" at bounding box center [272, 58] width 154 height 9
paste input "Italian Planters L.L.C - Al Muntazah Complex | Furjan"
type input "Italian Planters L.L.C - Al Muntazah Complex | Furjan"
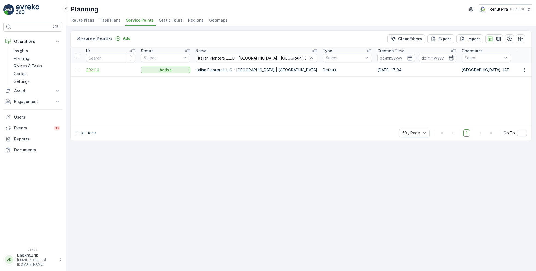
click at [97, 69] on span "202116" at bounding box center [110, 69] width 49 height 5
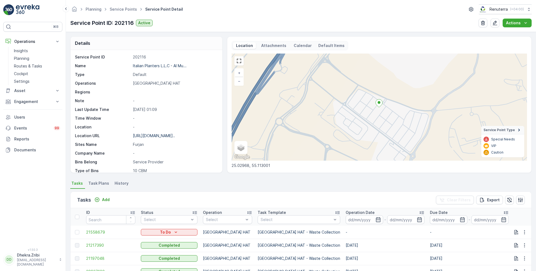
click at [524, 236] on td at bounding box center [520, 232] width 21 height 13
click at [523, 233] on icon "button" at bounding box center [524, 232] width 5 height 5
click at [507, 204] on span "Change Route" at bounding box center [510, 205] width 27 height 5
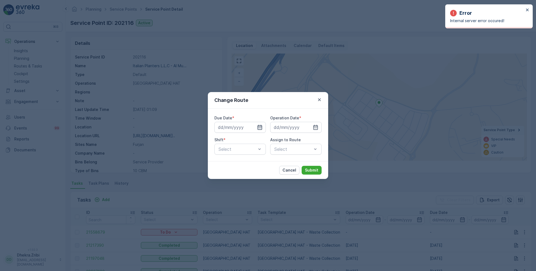
click at [260, 127] on icon "button" at bounding box center [259, 127] width 5 height 5
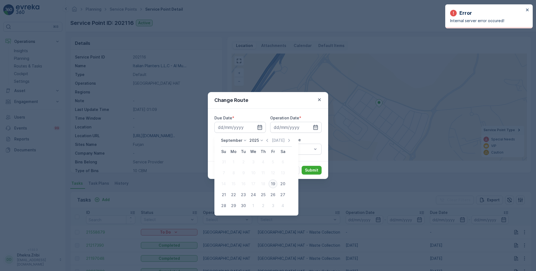
click at [273, 184] on div "19" at bounding box center [272, 184] width 9 height 9
type input "[DATE]"
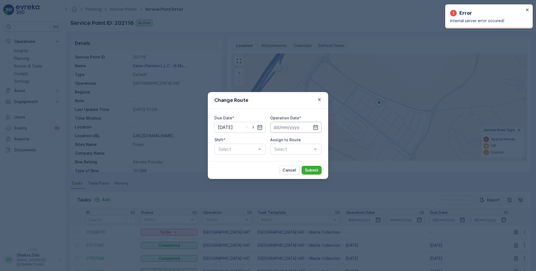
click at [294, 128] on input at bounding box center [295, 127] width 51 height 11
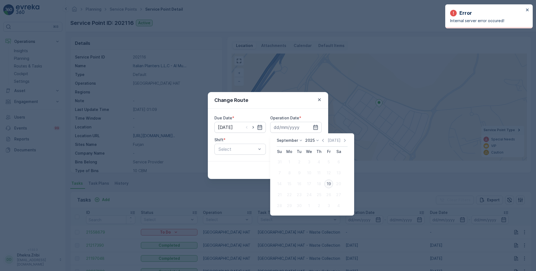
click at [329, 180] on div "19" at bounding box center [328, 184] width 9 height 9
type input "[DATE]"
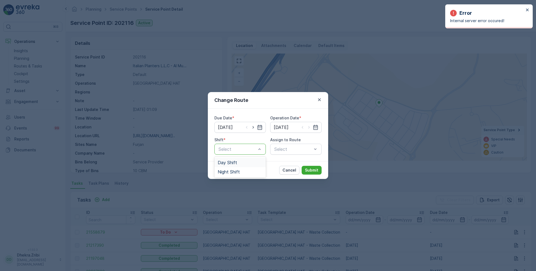
click at [232, 162] on span "Day Shift" at bounding box center [227, 162] width 19 height 5
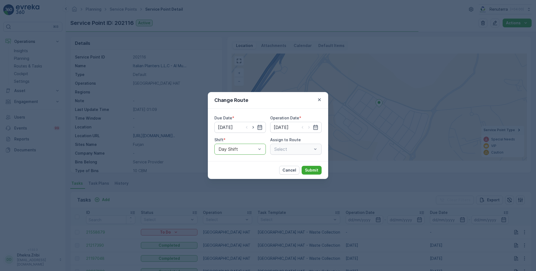
click at [288, 150] on div "Select" at bounding box center [295, 149] width 51 height 11
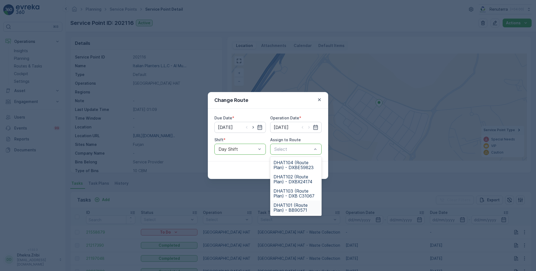
click at [292, 203] on span "DHAT101 (Route Plan) - BB90571" at bounding box center [295, 208] width 45 height 10
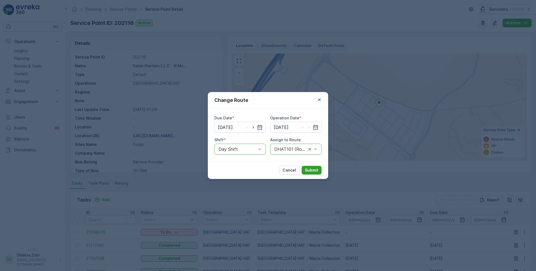
click at [312, 174] on button "Submit" at bounding box center [311, 170] width 20 height 9
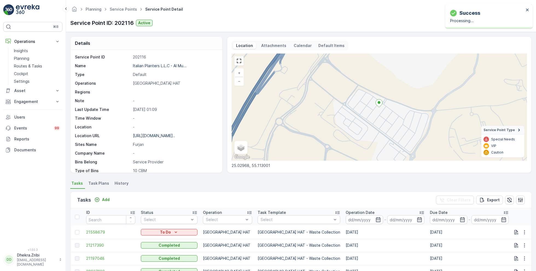
click at [126, 12] on ul "Service Points" at bounding box center [127, 9] width 36 height 8
click at [126, 10] on link "Service Points" at bounding box center [123, 9] width 27 height 5
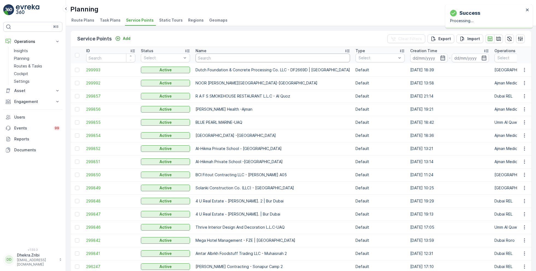
click at [214, 57] on input "text" at bounding box center [272, 58] width 154 height 9
paste input "Technical Glass & Aluminium Co. LLC - Factory 2 | Jabel Ali"
type input "Technical Glass & Aluminium Co. LLC - Factory 2 | Jabel Ali"
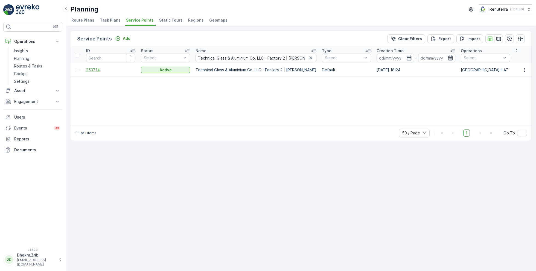
click at [101, 68] on span "253714" at bounding box center [110, 69] width 49 height 5
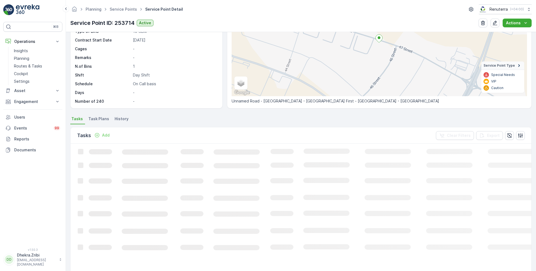
scroll to position [38, 0]
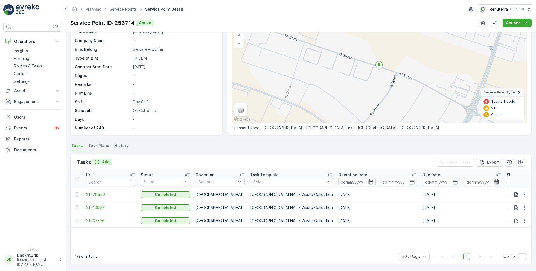
click at [104, 163] on p "Add" at bounding box center [106, 161] width 8 height 5
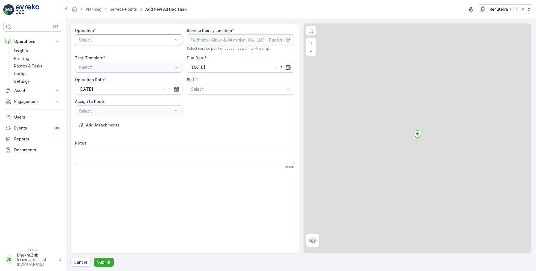
click at [108, 43] on div "Select" at bounding box center [128, 39] width 107 height 11
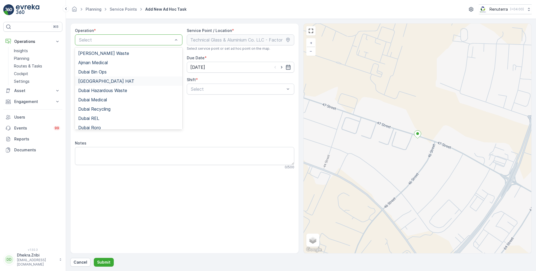
click at [98, 83] on span "[GEOGRAPHIC_DATA] HAT" at bounding box center [106, 81] width 56 height 5
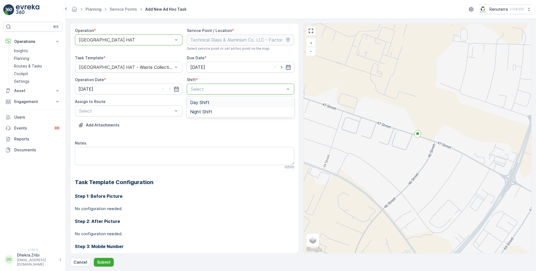
click at [202, 104] on span "Day Shift" at bounding box center [199, 102] width 19 height 5
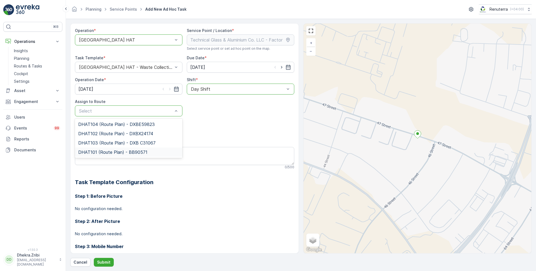
click at [113, 150] on span "DHAT101 (Route Plan) - BB90571" at bounding box center [112, 152] width 69 height 5
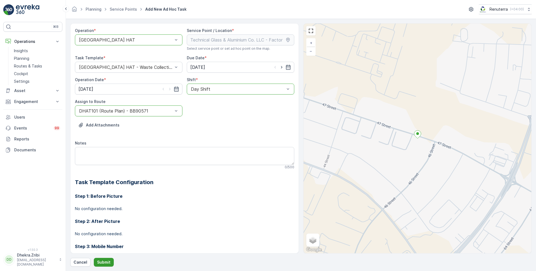
click at [102, 262] on p "Submit" at bounding box center [103, 262] width 13 height 5
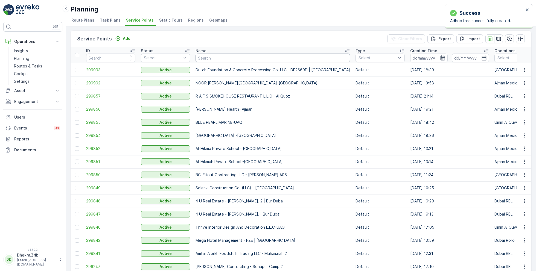
click at [219, 55] on input "text" at bounding box center [272, 58] width 154 height 9
type input "dutch"
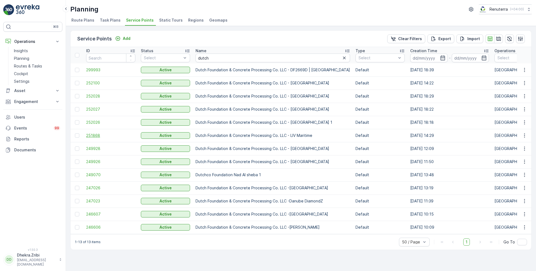
click at [95, 133] on span "251868" at bounding box center [110, 135] width 49 height 5
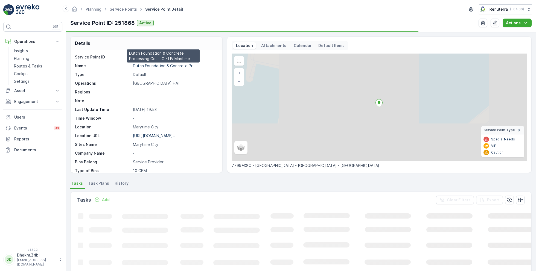
click at [159, 65] on p "Dutch Foundation & Concrete Pr..." at bounding box center [164, 65] width 63 height 5
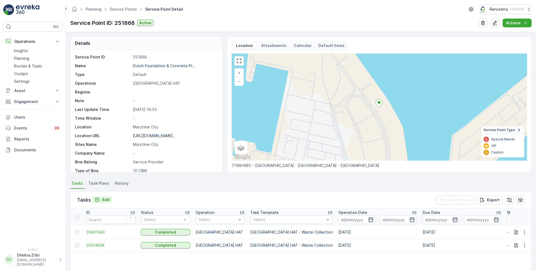
click at [106, 200] on p "Add" at bounding box center [106, 199] width 8 height 5
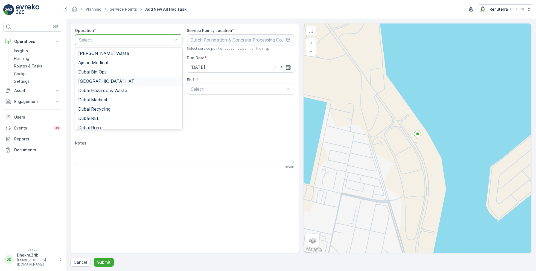
click at [100, 83] on div "[GEOGRAPHIC_DATA] HAT" at bounding box center [128, 81] width 107 height 9
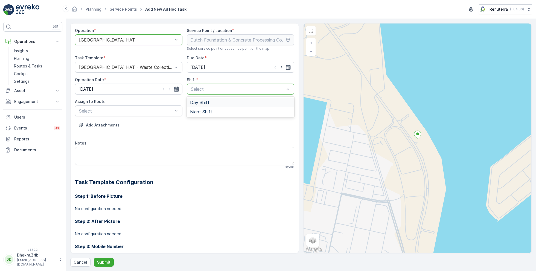
click at [193, 101] on span "Day Shift" at bounding box center [199, 102] width 19 height 5
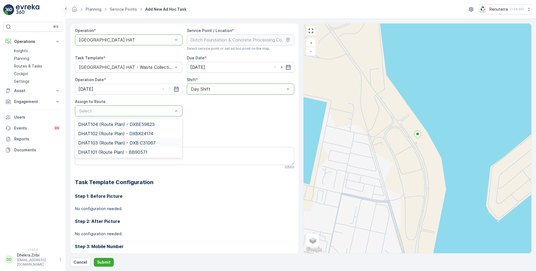
click at [102, 144] on span "DHAT103 (Route Plan) - DXB C31067" at bounding box center [116, 142] width 77 height 5
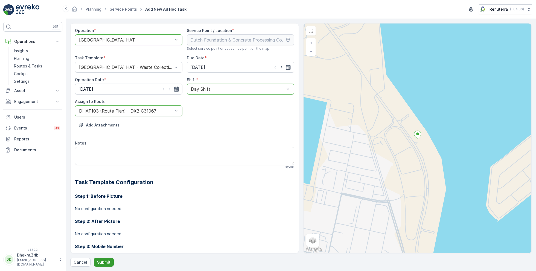
click at [103, 262] on p "Submit" at bounding box center [103, 262] width 13 height 5
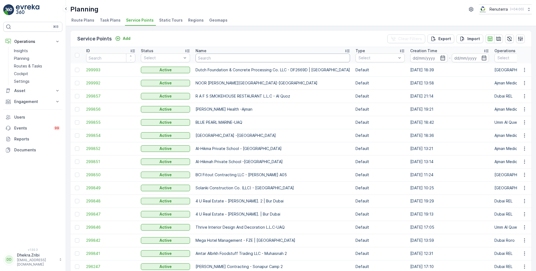
click at [207, 57] on input "text" at bounding box center [272, 58] width 154 height 9
type input "mega"
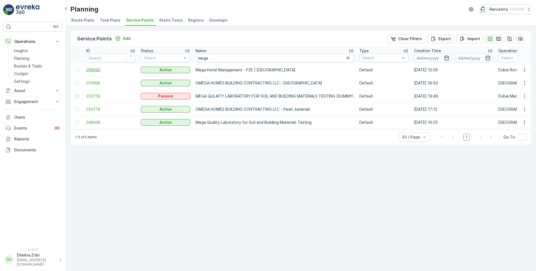
click at [92, 68] on span "299842" at bounding box center [110, 69] width 49 height 5
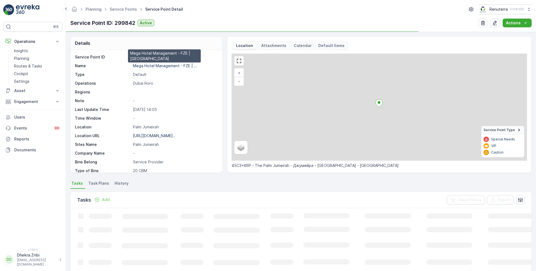
click at [164, 67] on p "Mega Hotel Management - FZE | ..." at bounding box center [165, 65] width 64 height 5
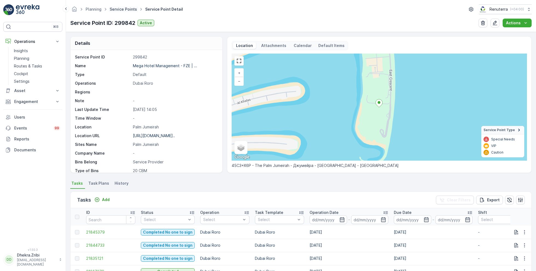
click at [128, 10] on link "Service Points" at bounding box center [123, 9] width 27 height 5
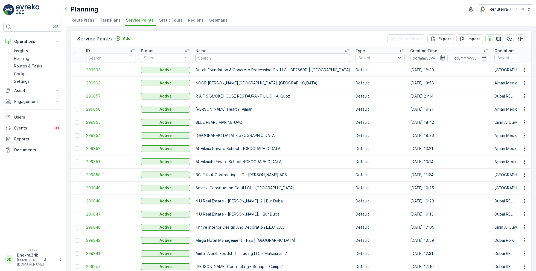
click at [210, 57] on input "text" at bounding box center [272, 58] width 154 height 9
paste input "Italian Planters L.L.C -R1050 – [GEOGRAPHIC_DATA] – [GEOGRAPHIC_DATA]"
type input "Italian Planters L.L.C -R1050 – [GEOGRAPHIC_DATA] – [GEOGRAPHIC_DATA]"
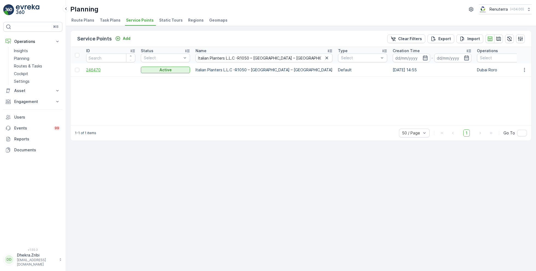
click at [96, 70] on span "246470" at bounding box center [110, 69] width 49 height 5
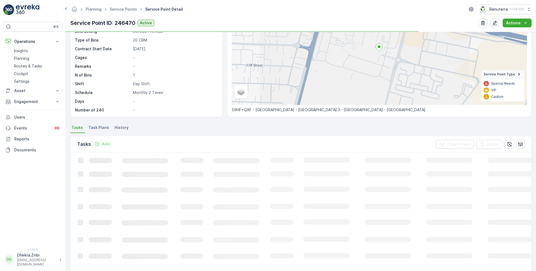
scroll to position [59, 0]
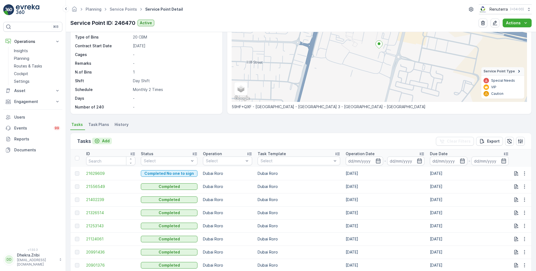
click at [103, 140] on p "Add" at bounding box center [106, 140] width 8 height 5
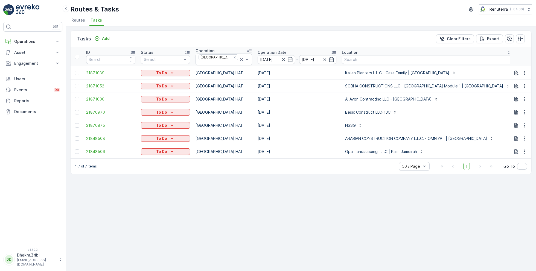
click at [518, 56] on input "text" at bounding box center [542, 60] width 49 height 9
type input "104"
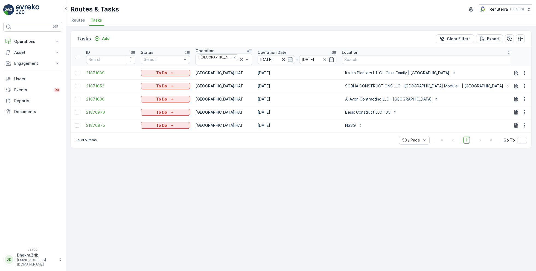
click at [518, 57] on input "104" at bounding box center [542, 60] width 49 height 9
type input "102"
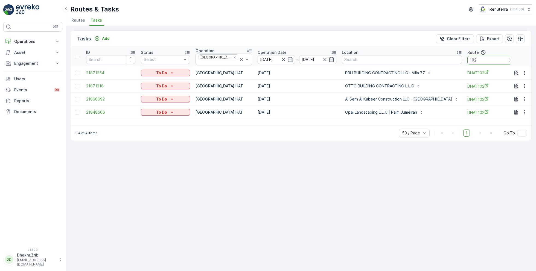
click at [467, 58] on input "102" at bounding box center [491, 60] width 49 height 9
type input "103"
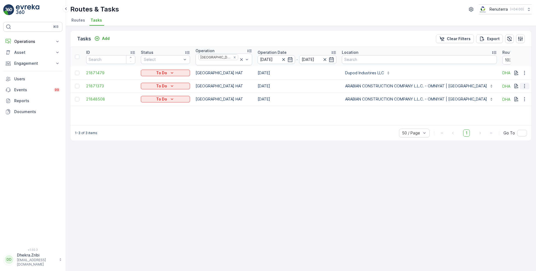
click at [526, 83] on icon "button" at bounding box center [524, 85] width 5 height 5
click at [511, 114] on span "Remove from Route" at bounding box center [515, 114] width 37 height 5
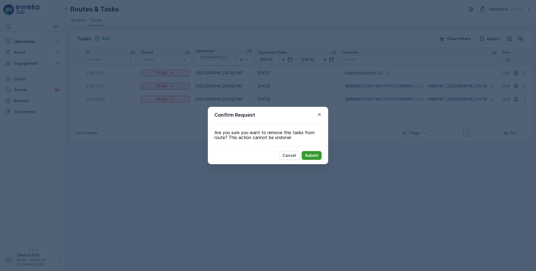
click at [304, 153] on button "Submit" at bounding box center [311, 155] width 20 height 9
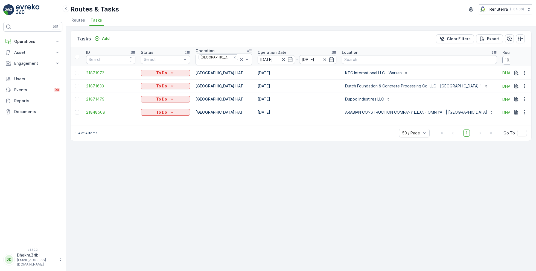
click at [502, 59] on input "103" at bounding box center [526, 60] width 49 height 9
click at [526, 71] on icon "button" at bounding box center [524, 72] width 5 height 5
click at [510, 94] on span "Change Route" at bounding box center [510, 94] width 27 height 5
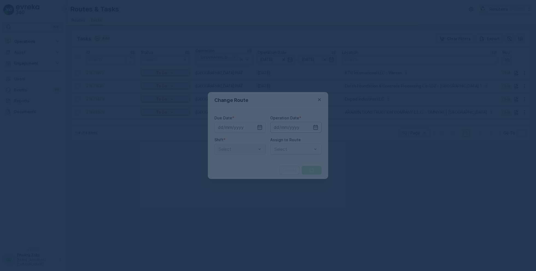
type input "[DATE]"
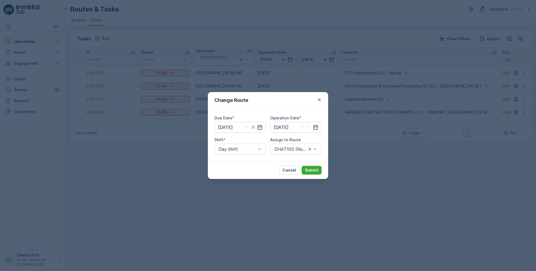
click at [254, 126] on icon "button" at bounding box center [252, 127] width 5 height 5
type input "20.09.2025"
click at [309, 127] on icon "button" at bounding box center [308, 127] width 1 height 2
type input "[DATE]"
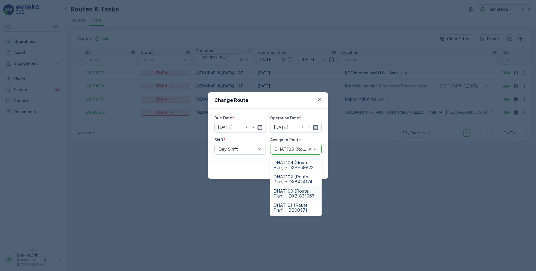
click at [290, 195] on span "DHAT103 (Route Plan) - DXB C31067" at bounding box center [295, 194] width 45 height 10
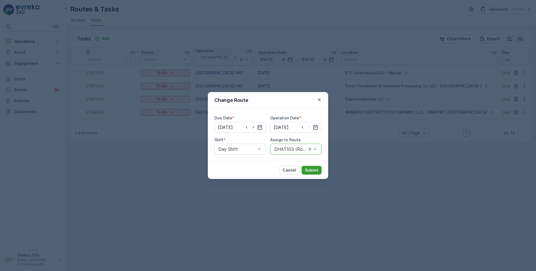
click at [314, 173] on button "Submit" at bounding box center [311, 170] width 20 height 9
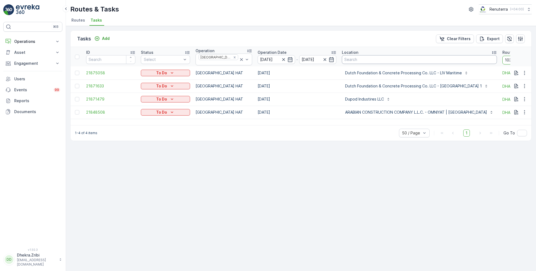
drag, startPoint x: 496, startPoint y: 55, endPoint x: 472, endPoint y: 55, distance: 24.1
click at [472, 55] on tr "ID Status Select Operation [GEOGRAPHIC_DATA] HAT Operation Date [DATE] - [DATE]…" at bounding box center [351, 56] width 560 height 19
drag, startPoint x: 501, startPoint y: 61, endPoint x: 468, endPoint y: 57, distance: 33.4
click at [468, 57] on tr "ID Status Select Operation [GEOGRAPHIC_DATA] HAT Operation Date [DATE] - [DATE]…" at bounding box center [351, 56] width 560 height 19
type input "101"
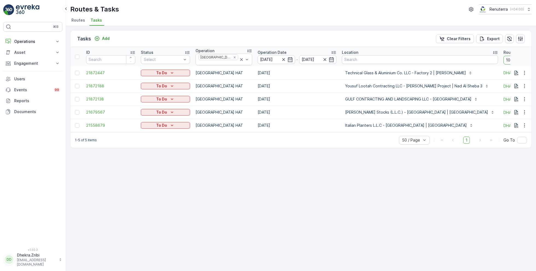
click at [503, 62] on input "101" at bounding box center [527, 60] width 49 height 9
type input "102"
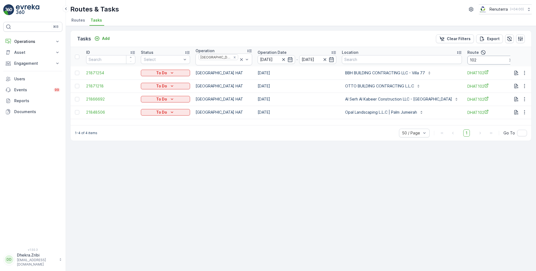
click at [467, 59] on input "102" at bounding box center [491, 60] width 49 height 9
type input "103"
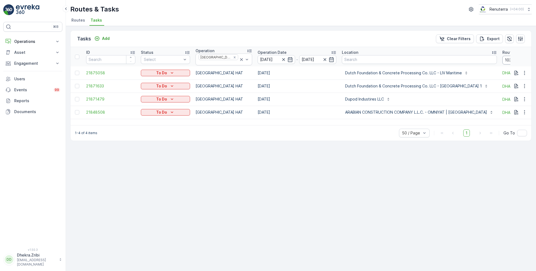
click at [502, 59] on input "103" at bounding box center [526, 60] width 49 height 9
type input "104"
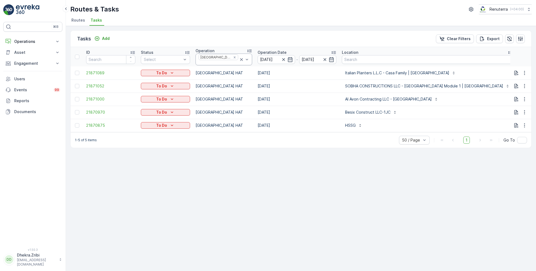
click at [239, 60] on icon at bounding box center [241, 59] width 5 height 5
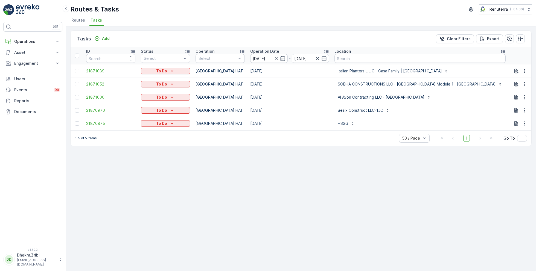
drag, startPoint x: 506, startPoint y: 58, endPoint x: 482, endPoint y: 58, distance: 23.8
click at [482, 58] on tr "ID Status Select Operation Select Operation Date 19.09.2025 - 19.09.2025 Locati…" at bounding box center [355, 55] width 568 height 17
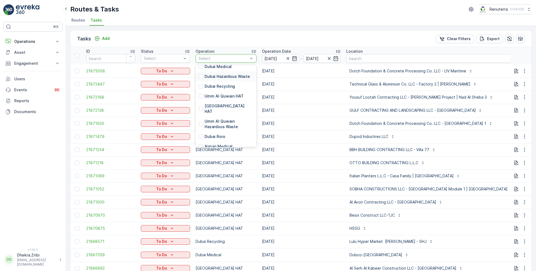
scroll to position [59, 0]
click at [219, 134] on p "Dubai Roro" at bounding box center [214, 136] width 21 height 5
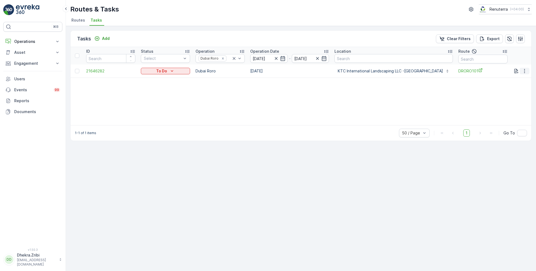
click at [523, 69] on icon "button" at bounding box center [524, 70] width 5 height 5
click at [511, 102] on span "Remove from Route" at bounding box center [515, 101] width 37 height 5
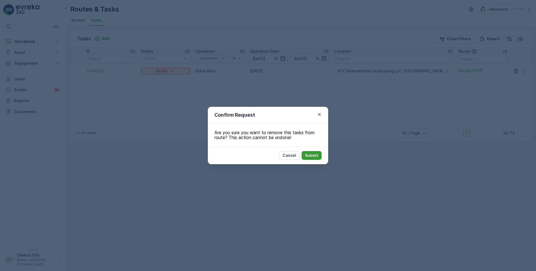
click at [313, 155] on p "Submit" at bounding box center [311, 155] width 13 height 5
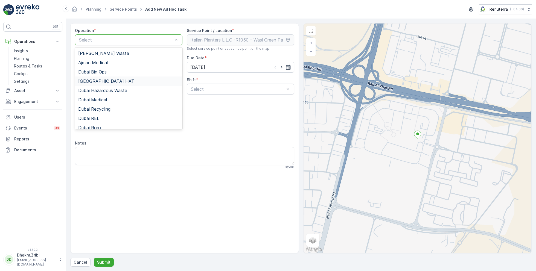
click at [100, 80] on div "[GEOGRAPHIC_DATA] HAT" at bounding box center [128, 81] width 101 height 5
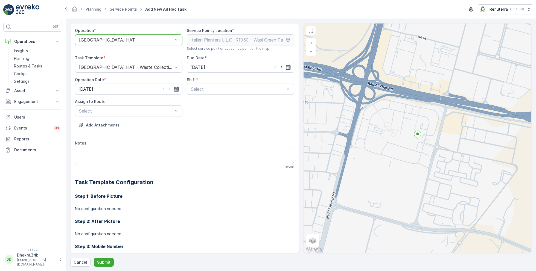
click at [135, 39] on div at bounding box center [125, 39] width 95 height 5
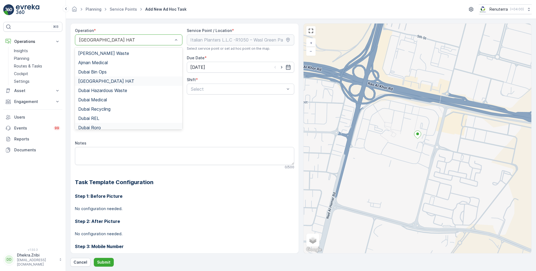
click at [109, 123] on div "Dubai Roro" at bounding box center [128, 127] width 107 height 9
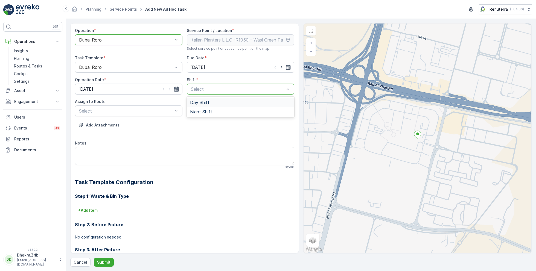
click at [199, 100] on span "Day Shift" at bounding box center [199, 102] width 19 height 5
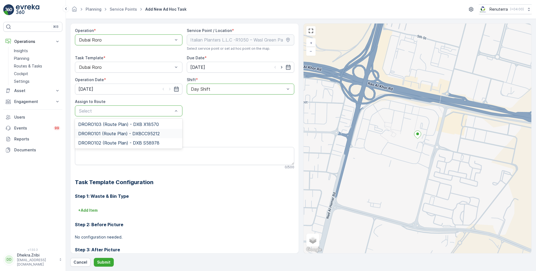
click at [109, 134] on span "DRORO101 (Route Plan) - DXBCC95212" at bounding box center [118, 133] width 81 height 5
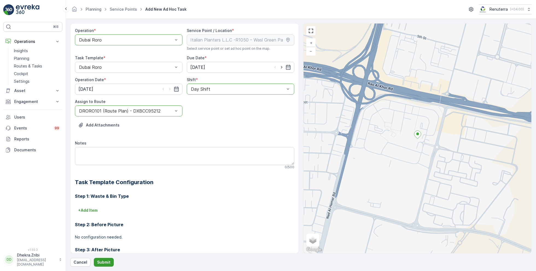
click at [100, 263] on p "Submit" at bounding box center [103, 262] width 13 height 5
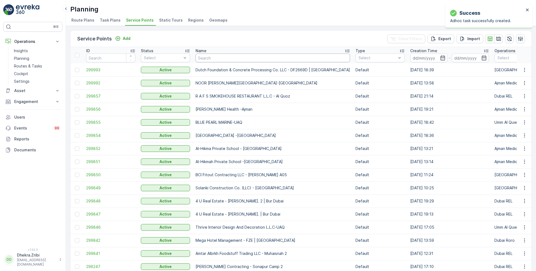
click at [219, 59] on input "text" at bounding box center [272, 58] width 154 height 9
paste input "Berkely Al marooj Furjan"
type input "Berkely Al marooj Furjan"
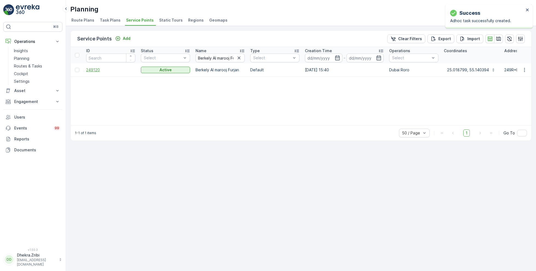
click at [94, 70] on span "249120" at bounding box center [110, 69] width 49 height 5
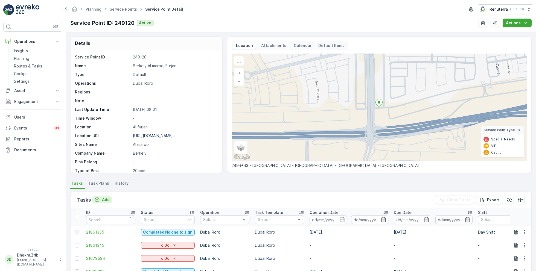
click at [105, 200] on p "Add" at bounding box center [106, 199] width 8 height 5
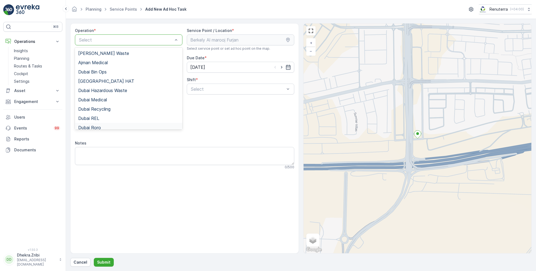
click at [101, 127] on span "Dubai Roro" at bounding box center [89, 127] width 23 height 5
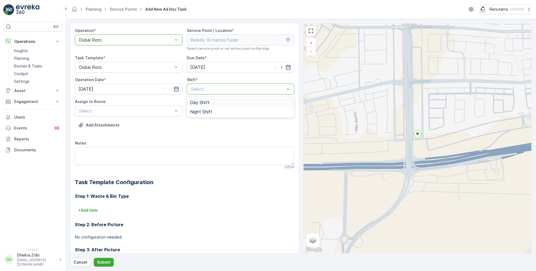
click at [194, 101] on span "Day Shift" at bounding box center [199, 102] width 19 height 5
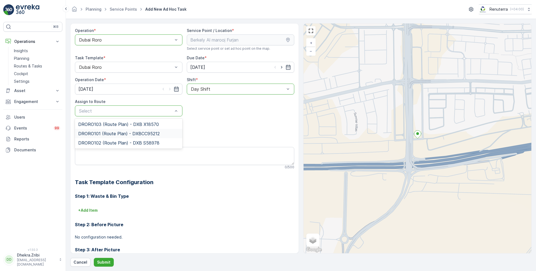
click at [109, 135] on span "DRORO101 (Route Plan) - DXBCC95212" at bounding box center [118, 133] width 81 height 5
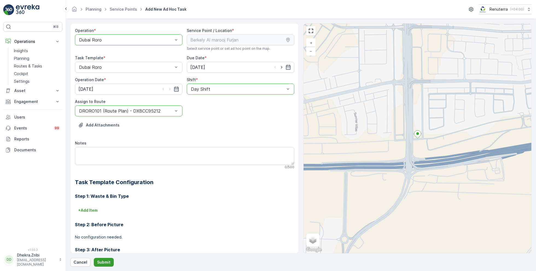
click at [104, 264] on p "Submit" at bounding box center [103, 262] width 13 height 5
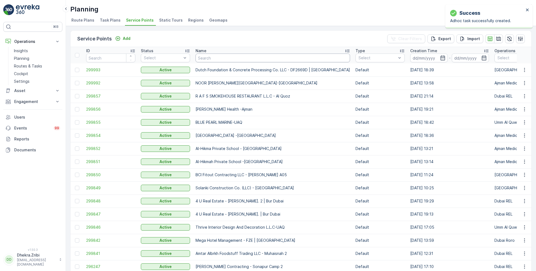
click at [221, 58] on input "text" at bounding box center [272, 58] width 154 height 9
paste input "KTC INTERNATIONAL LANDSCAPING - [GEOGRAPHIC_DATA] - SZR"
type input "KTC INTERNATIONAL LANDSCAPING - [GEOGRAPHIC_DATA] - SZR"
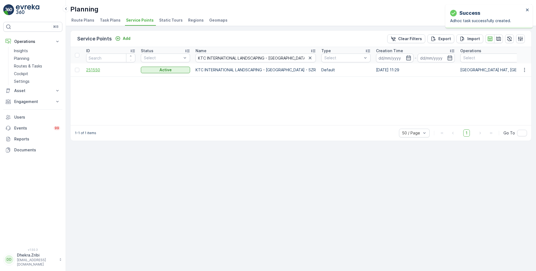
click at [98, 72] on span "251550" at bounding box center [110, 69] width 49 height 5
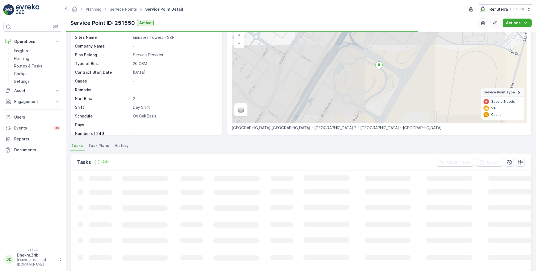
scroll to position [39, 0]
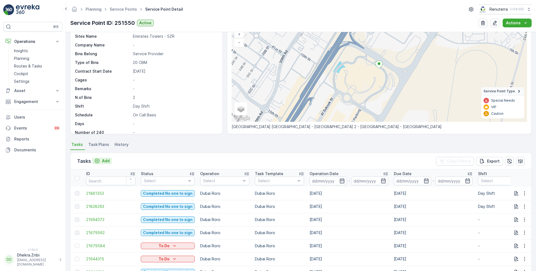
click at [103, 161] on p "Add" at bounding box center [106, 160] width 8 height 5
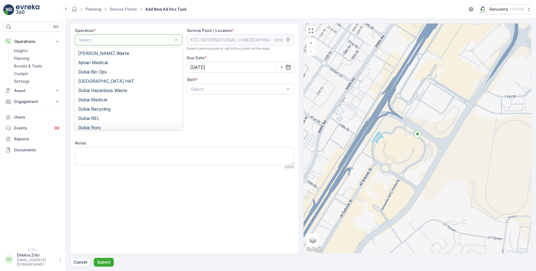
click at [100, 128] on span "Dubai Roro" at bounding box center [89, 127] width 23 height 5
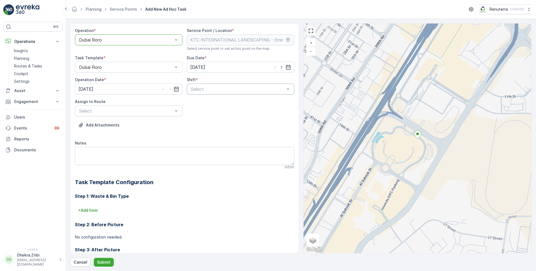
click at [200, 92] on div "Select" at bounding box center [240, 89] width 107 height 11
click at [200, 103] on span "Day Shift" at bounding box center [199, 102] width 19 height 5
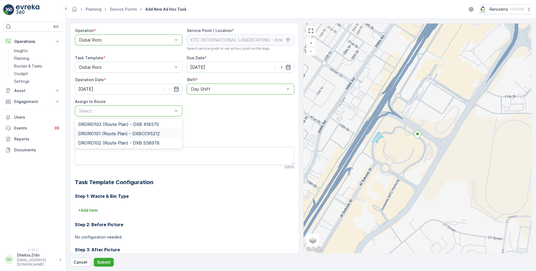
click at [107, 133] on span "DRORO101 (Route Plan) - DXBCC95212" at bounding box center [118, 133] width 81 height 5
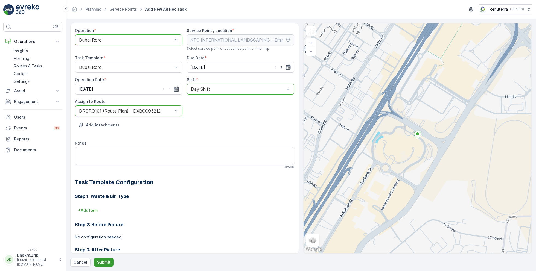
click at [103, 262] on p "Submit" at bounding box center [103, 262] width 13 height 5
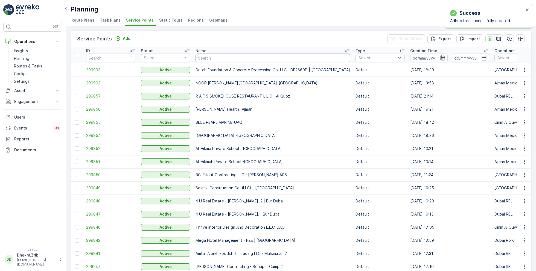
click at [217, 57] on input "text" at bounding box center [272, 58] width 154 height 9
paste input "KTC INTERNATIONAL LANDSCAPING - [GEOGRAPHIC_DATA] - SZR"
type input "KTC INTERNATIONAL LANDSCAPING - [GEOGRAPHIC_DATA] - SZR"
click at [217, 57] on input "KTC INTERNATIONAL LANDSCAPING - [GEOGRAPHIC_DATA] - SZR" at bounding box center [272, 58] width 154 height 9
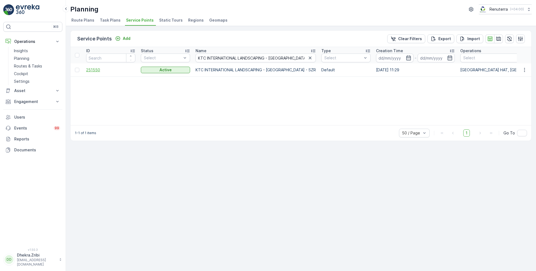
click at [99, 69] on span "251550" at bounding box center [110, 69] width 49 height 5
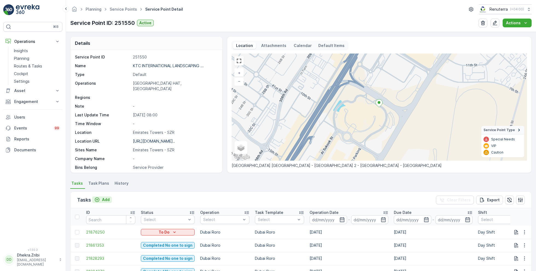
click at [102, 200] on p "Add" at bounding box center [106, 199] width 8 height 5
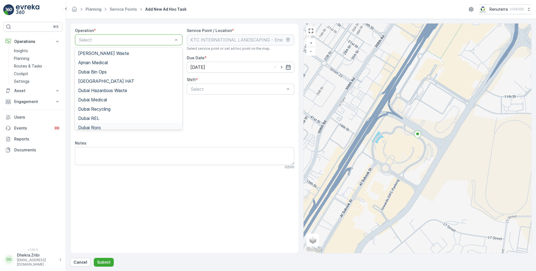
click at [99, 124] on div "Dubai Roro" at bounding box center [128, 127] width 107 height 9
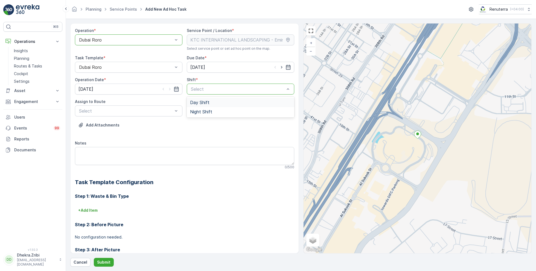
click at [198, 99] on div "Day Shift" at bounding box center [240, 102] width 107 height 9
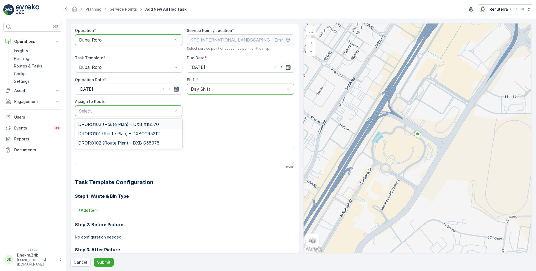
click at [103, 124] on span "DRORO103 (Route Plan) - DXB X18570" at bounding box center [118, 124] width 81 height 5
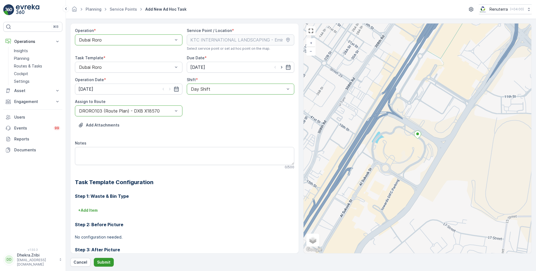
click at [103, 262] on p "Submit" at bounding box center [103, 262] width 13 height 5
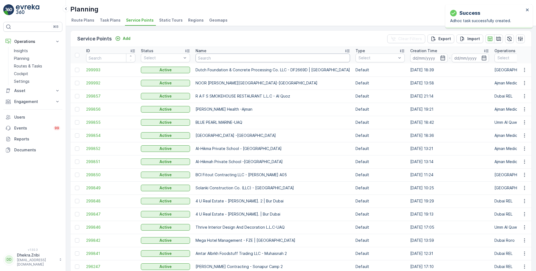
click at [221, 57] on input "text" at bounding box center [272, 58] width 154 height 9
paste input "[PERSON_NAME] Project (EM836) - [PERSON_NAME]"
type input "[PERSON_NAME] Project (EM836) - [PERSON_NAME]"
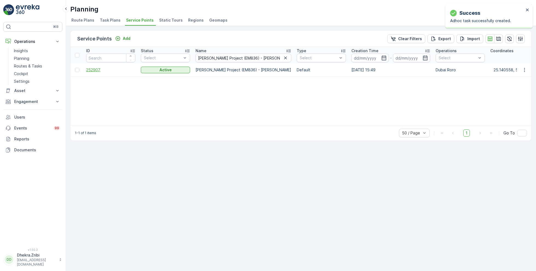
click at [95, 69] on span "252907" at bounding box center [110, 69] width 49 height 5
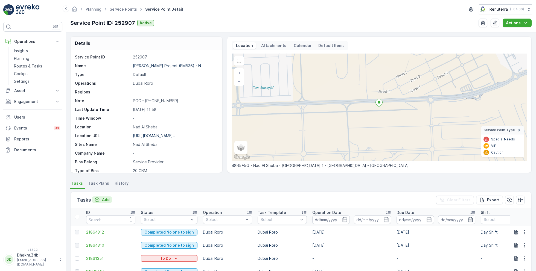
click at [105, 199] on p "Add" at bounding box center [106, 199] width 8 height 5
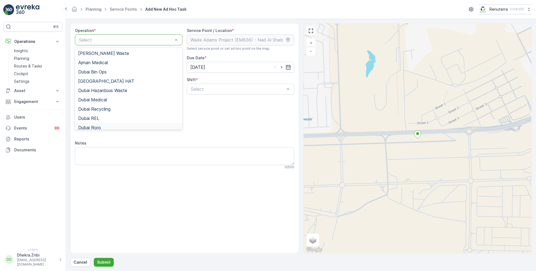
click at [102, 124] on div "Dubai Roro" at bounding box center [128, 127] width 107 height 9
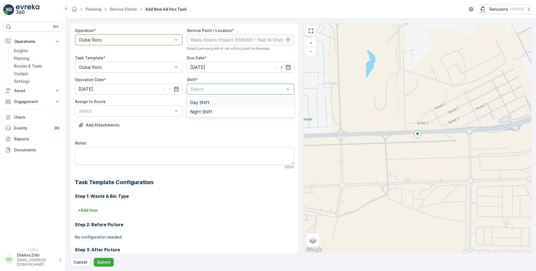
click at [198, 104] on span "Day Shift" at bounding box center [199, 102] width 19 height 5
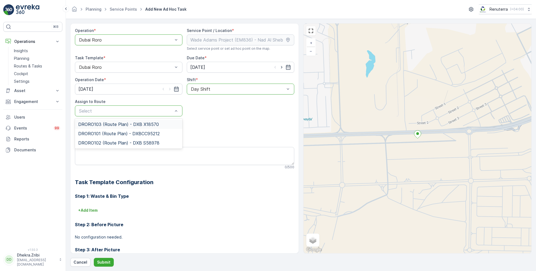
click at [103, 124] on span "DRORO103 (Route Plan) - DXB X18570" at bounding box center [118, 124] width 81 height 5
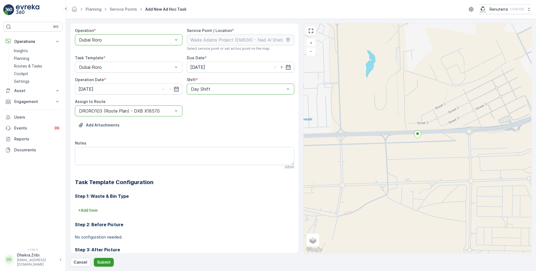
click at [103, 259] on button "Submit" at bounding box center [104, 262] width 20 height 9
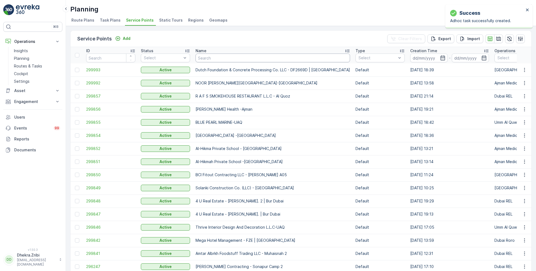
click at [214, 55] on input "text" at bounding box center [272, 58] width 154 height 9
paste input "[PERSON_NAME] Project (EM836) - [PERSON_NAME]"
type input "[PERSON_NAME] Project (EM836) - [PERSON_NAME]"
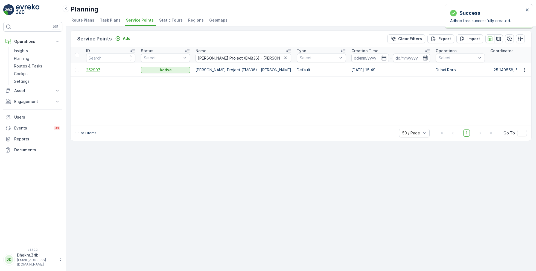
click at [98, 70] on span "252907" at bounding box center [110, 69] width 49 height 5
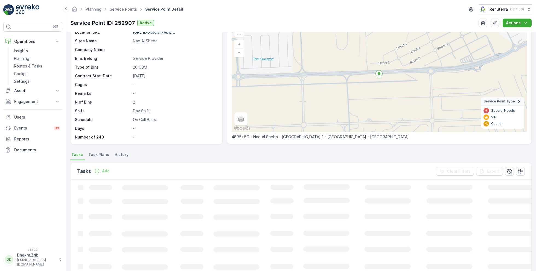
scroll to position [30, 0]
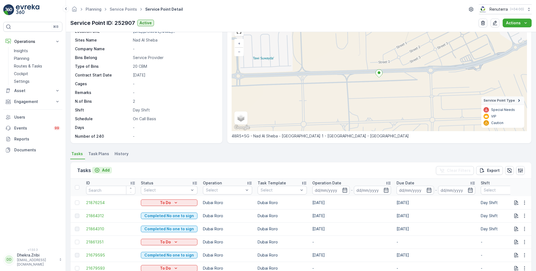
click at [103, 169] on p "Add" at bounding box center [106, 170] width 8 height 5
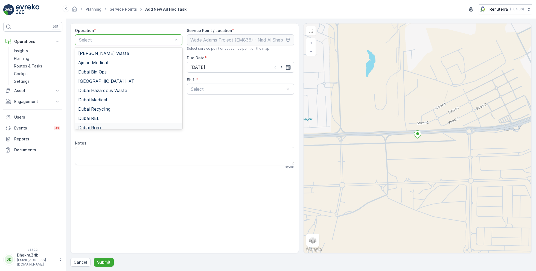
click at [105, 125] on div "Dubai Roro" at bounding box center [128, 127] width 101 height 5
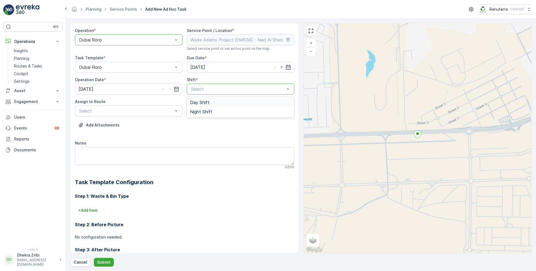
click at [197, 104] on span "Day Shift" at bounding box center [199, 102] width 19 height 5
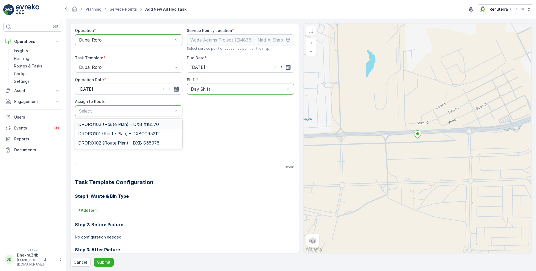
click at [107, 124] on span "DRORO103 (Route Plan) - DXB X18570" at bounding box center [118, 124] width 81 height 5
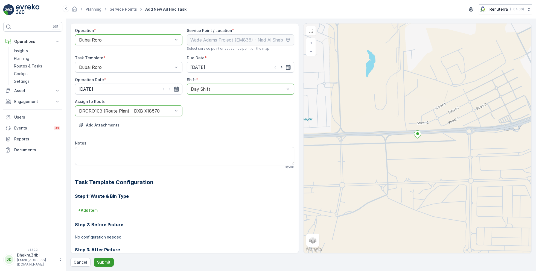
click at [104, 262] on p "Submit" at bounding box center [103, 262] width 13 height 5
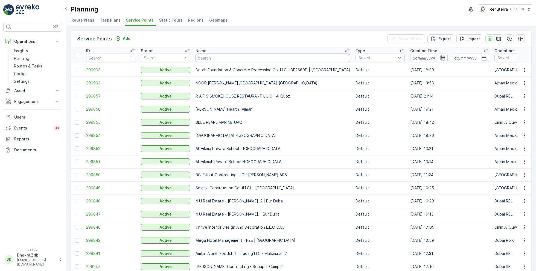
click at [224, 59] on input "text" at bounding box center [272, 58] width 154 height 9
paste input "[GEOGRAPHIC_DATA] - [GEOGRAPHIC_DATA]"
type input "[GEOGRAPHIC_DATA] - [GEOGRAPHIC_DATA]"
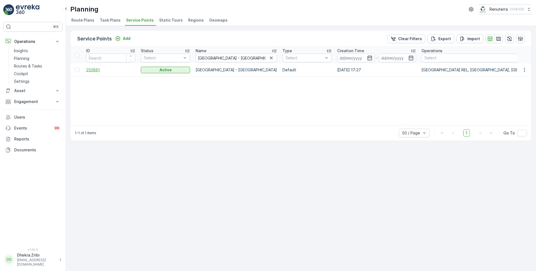
click at [95, 71] on span "252881" at bounding box center [110, 69] width 49 height 5
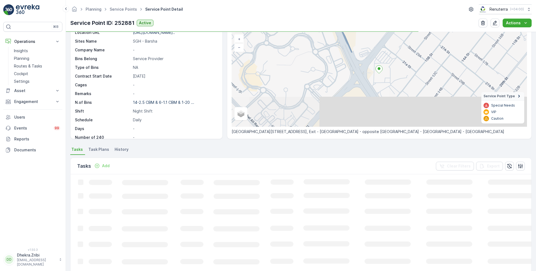
scroll to position [37, 0]
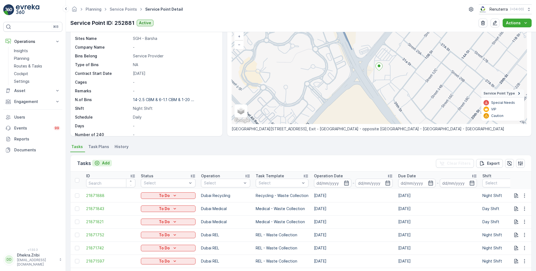
click at [103, 164] on p "Add" at bounding box center [106, 162] width 8 height 5
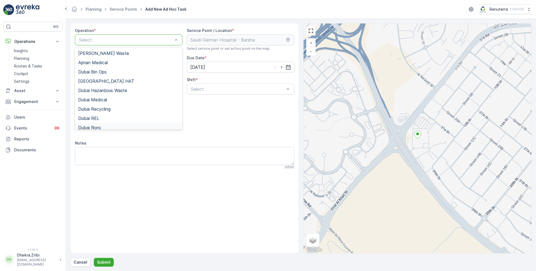
click at [101, 125] on span "Dubai Roro" at bounding box center [89, 127] width 23 height 5
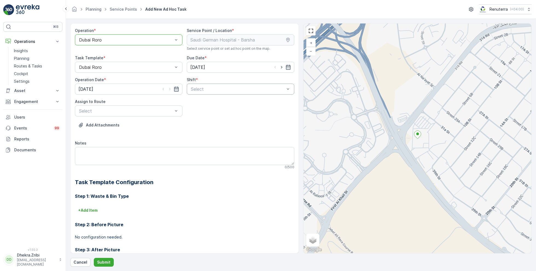
click at [219, 85] on div "Select" at bounding box center [240, 89] width 107 height 11
click at [200, 101] on span "Day Shift" at bounding box center [199, 102] width 19 height 5
click at [158, 106] on div "Select" at bounding box center [128, 111] width 107 height 11
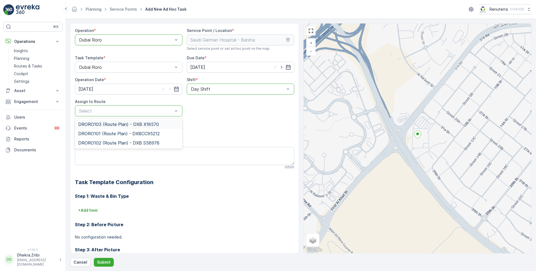
click at [120, 124] on span "DRORO103 (Route Plan) - DXB X18570" at bounding box center [118, 124] width 81 height 5
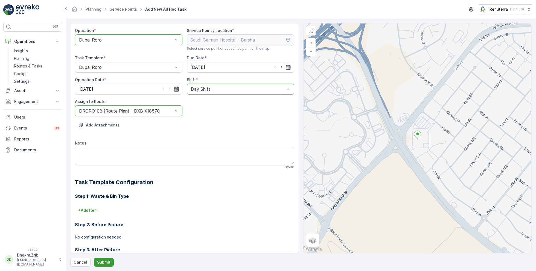
click at [105, 263] on p "Submit" at bounding box center [103, 262] width 13 height 5
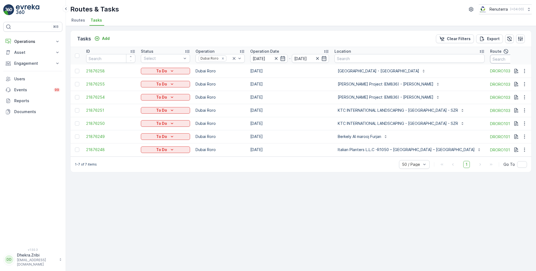
click at [490, 61] on input "text" at bounding box center [514, 59] width 49 height 9
type input "101"
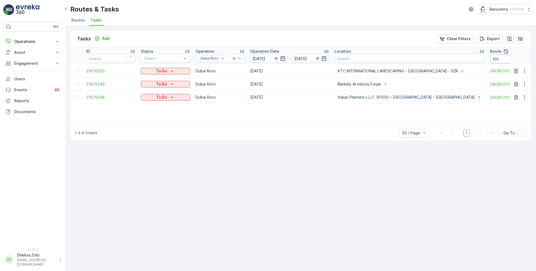
click at [490, 57] on input "101" at bounding box center [514, 59] width 49 height 9
type input "102"
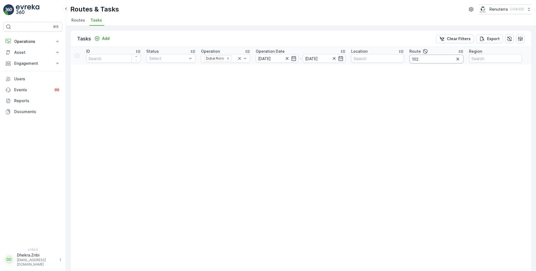
click at [428, 60] on input "102" at bounding box center [436, 59] width 54 height 9
type input "103"
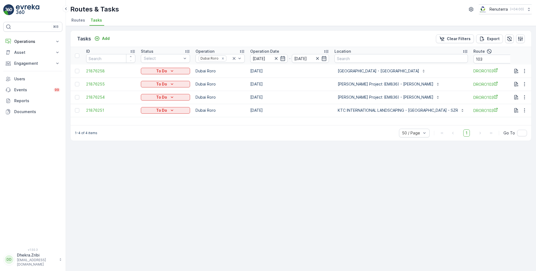
click at [81, 21] on span "Routes" at bounding box center [78, 19] width 14 height 5
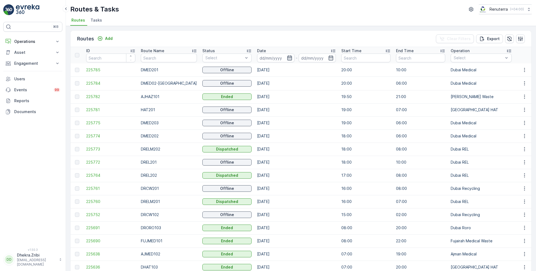
click at [287, 58] on icon "button" at bounding box center [289, 57] width 5 height 5
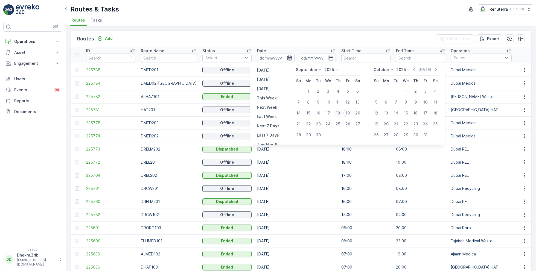
click at [338, 112] on div "18" at bounding box center [337, 113] width 9 height 9
type input "[DATE]"
click at [338, 112] on div "18" at bounding box center [337, 113] width 9 height 9
type input "[DATE]"
click at [287, 16] on ul "Routes Tasks" at bounding box center [298, 20] width 457 height 9
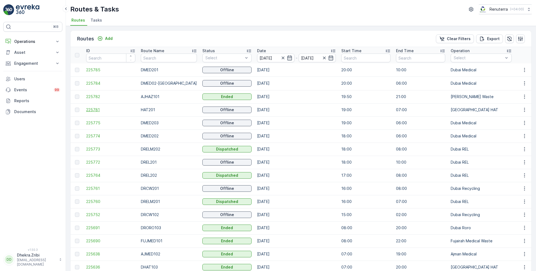
click at [95, 110] on span "225781" at bounding box center [110, 109] width 49 height 5
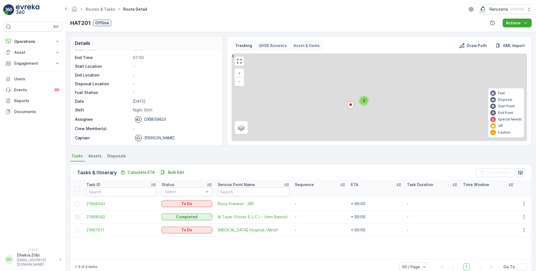
scroll to position [10, 0]
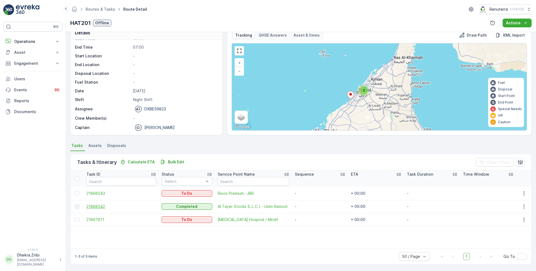
click at [99, 207] on span "21868542" at bounding box center [121, 206] width 70 height 5
